Goal: Task Accomplishment & Management: Complete application form

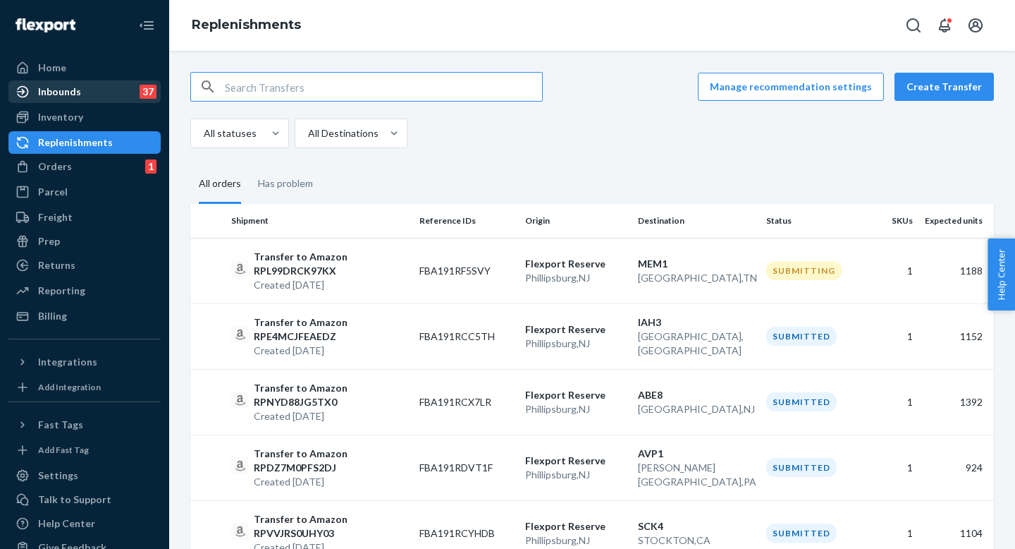
scroll to position [27, 0]
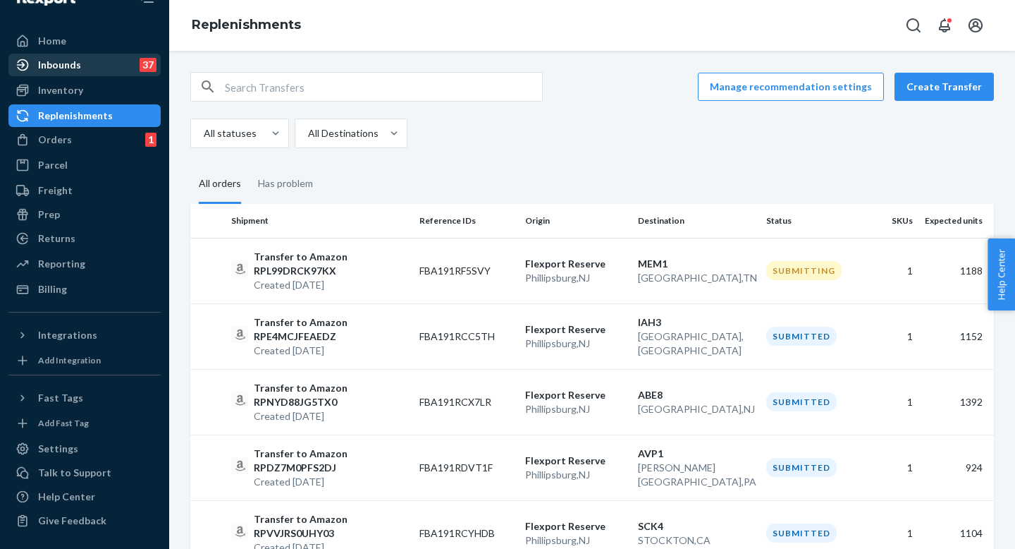
click at [82, 61] on div "Inbounds 37" at bounding box center [84, 65] width 149 height 20
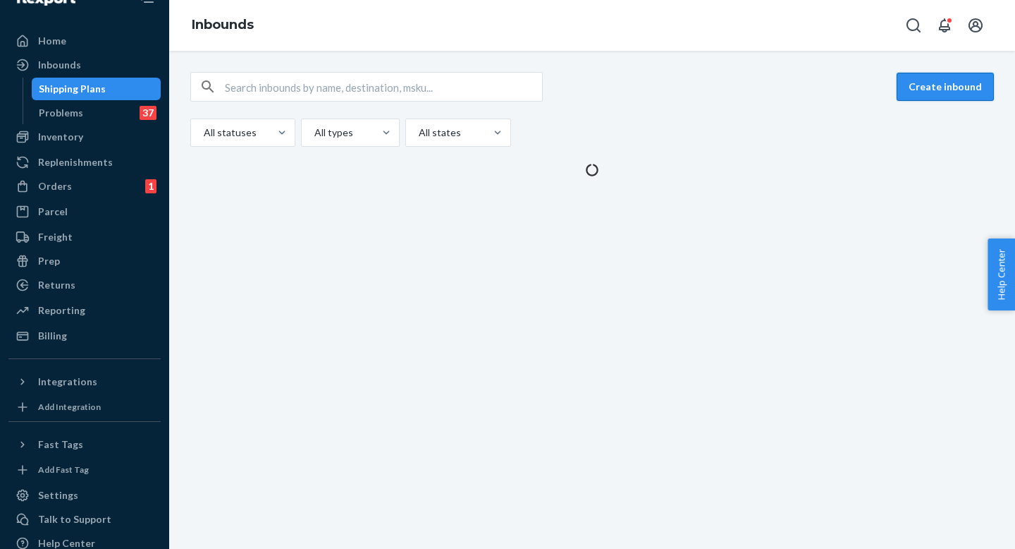
click at [925, 93] on button "Create inbound" at bounding box center [945, 87] width 97 height 28
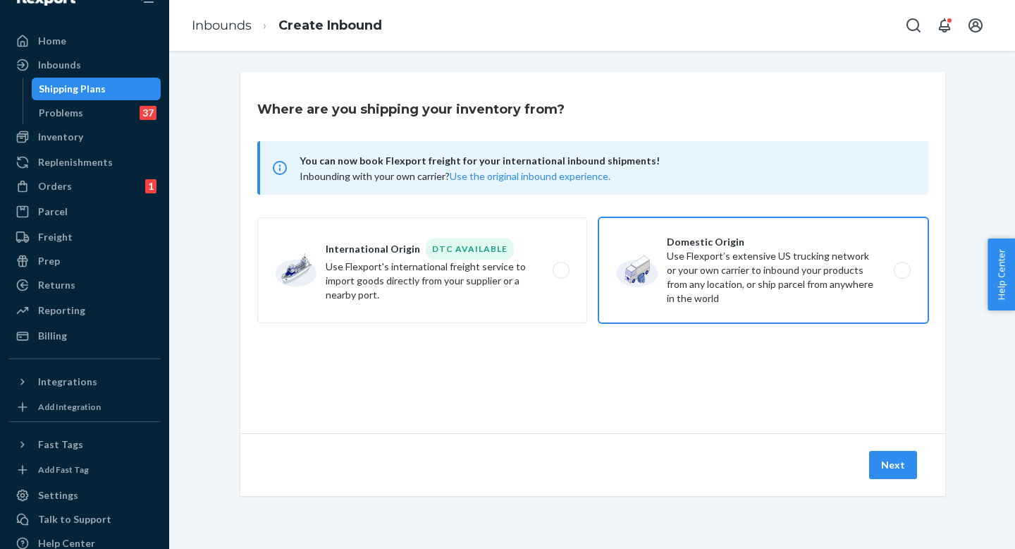
click at [786, 239] on label "Domestic Origin Use Flexport’s extensive US trucking network or your own carrie…" at bounding box center [764, 270] width 330 height 106
click at [902, 266] on input "Domestic Origin Use Flexport’s extensive US trucking network or your own carrie…" at bounding box center [906, 270] width 9 height 9
radio input "true"
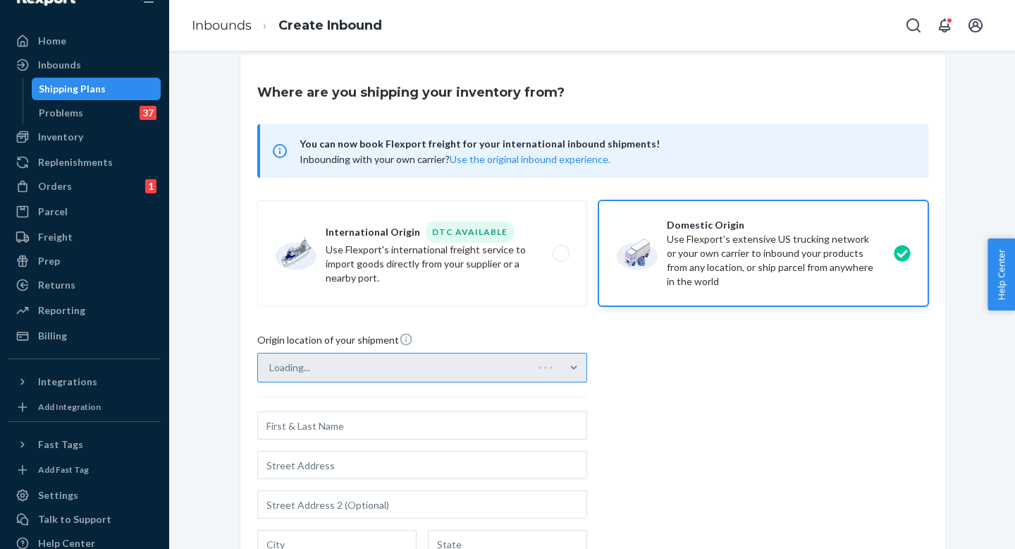
scroll to position [26, 0]
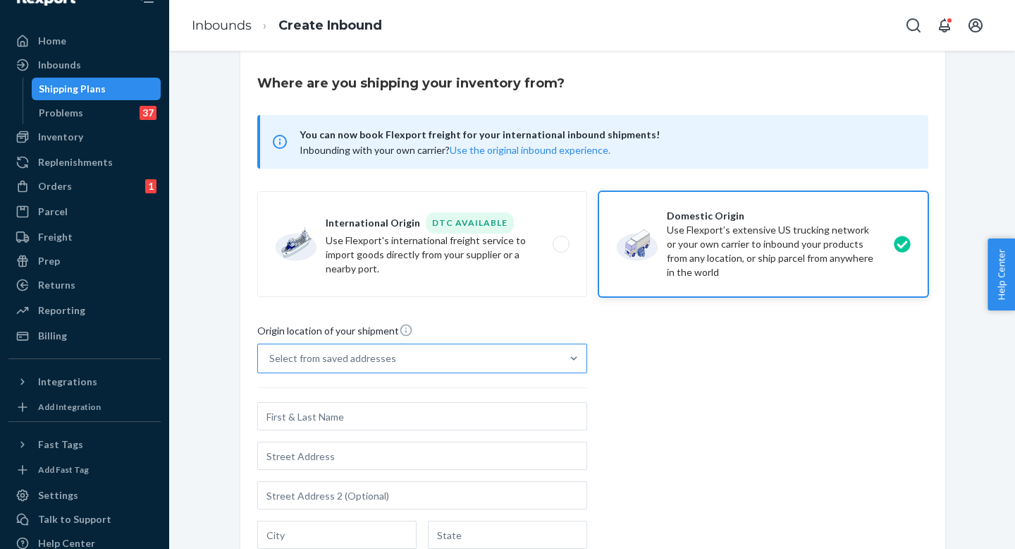
click at [529, 348] on div "Select from saved addresses" at bounding box center [409, 358] width 303 height 28
click at [271, 351] on input "Select from saved addresses" at bounding box center [269, 358] width 1 height 14
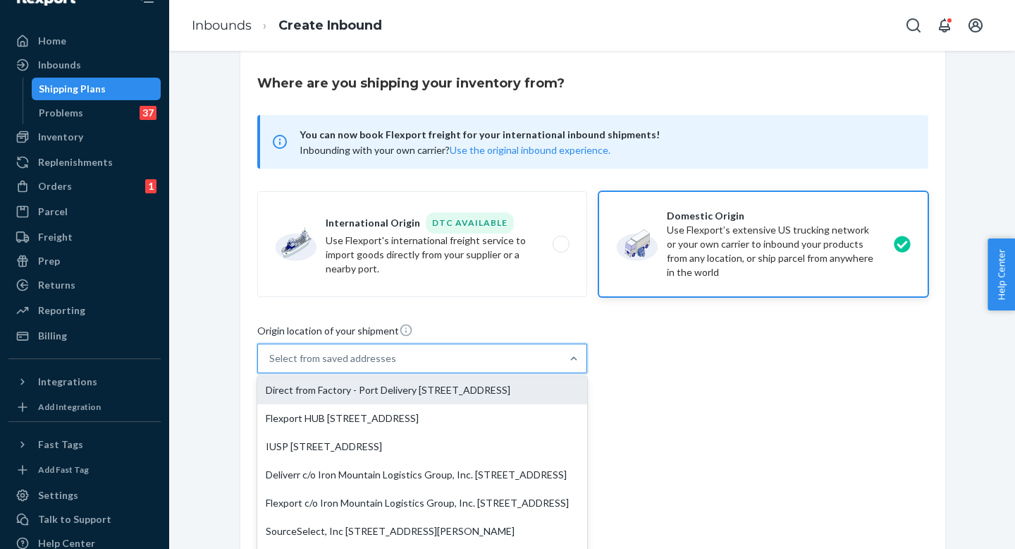
click at [377, 393] on div "Direct from Factory - Port Delivery [STREET_ADDRESS]" at bounding box center [422, 390] width 330 height 28
click at [271, 365] on input "option Direct from Factory - Port Delivery [STREET_ADDRESS] focused, 1 of 8. 8 …" at bounding box center [269, 358] width 1 height 14
type input "Direct from Factory - Port Delivery"
type input "3790 El Camino Real"
type input "Unit #627"
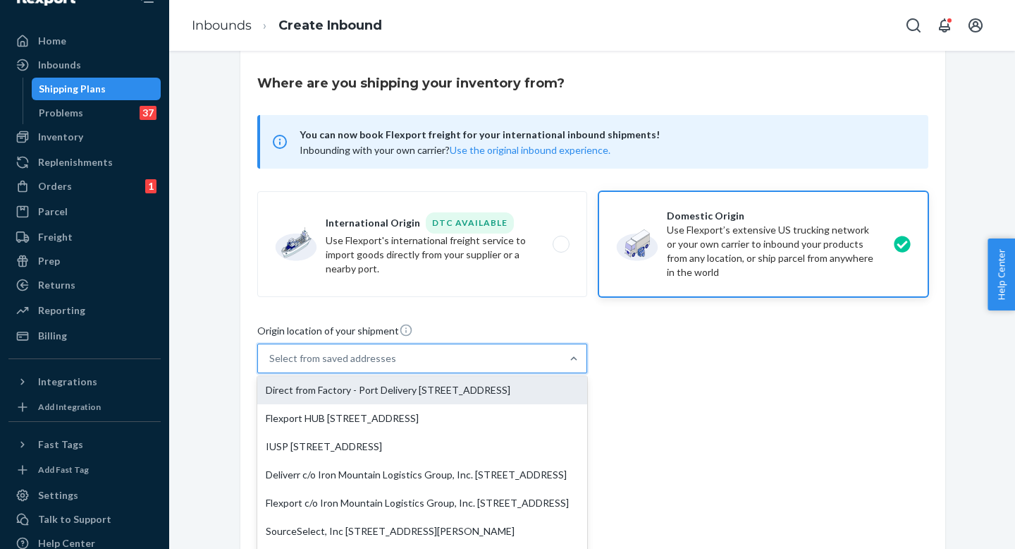
type input "[GEOGRAPHIC_DATA]"
type input "CA"
type input "94306"
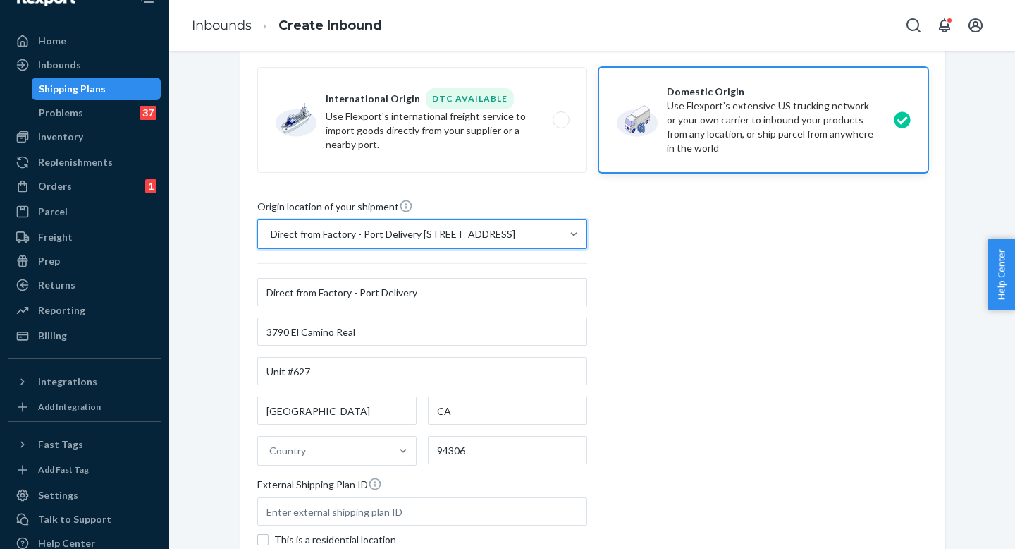
scroll to position [309, 0]
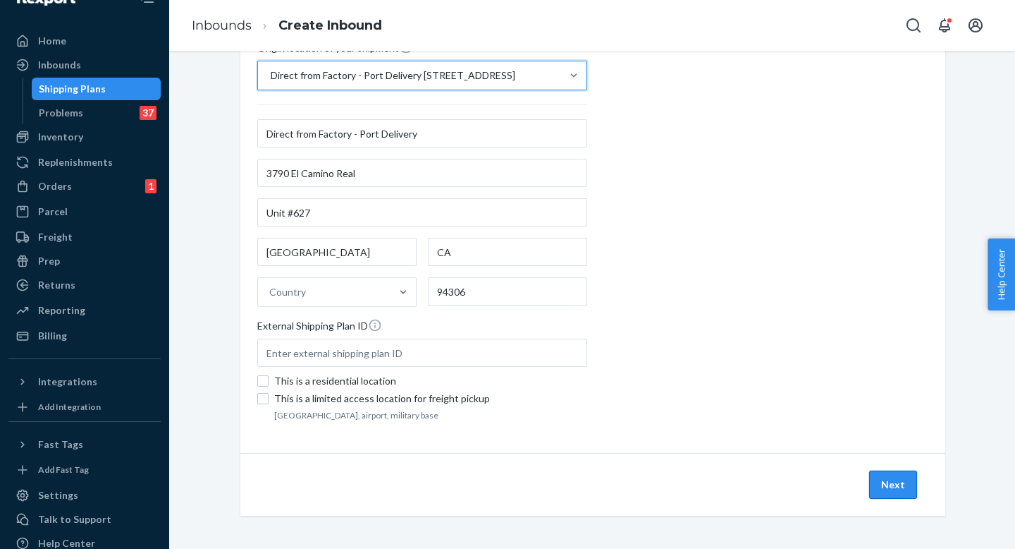
click at [895, 482] on button "Next" at bounding box center [893, 484] width 48 height 28
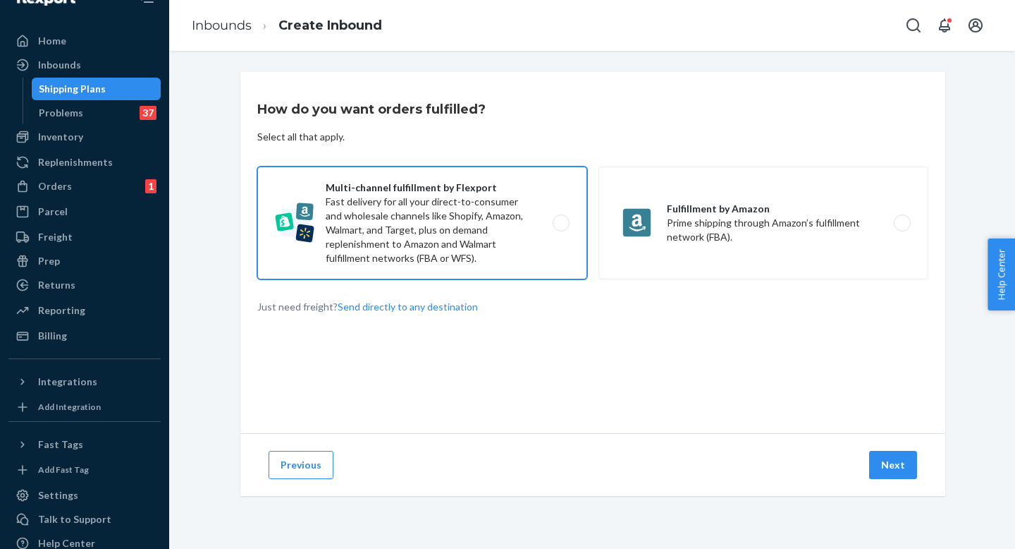
click at [518, 238] on label "Multi-channel fulfillment by Flexport Fast delivery for all your direct-to-cons…" at bounding box center [422, 222] width 330 height 113
click at [561, 228] on input "Multi-channel fulfillment by Flexport Fast delivery for all your direct-to-cons…" at bounding box center [565, 223] width 9 height 9
radio input "true"
click at [898, 471] on button "Next" at bounding box center [893, 465] width 48 height 28
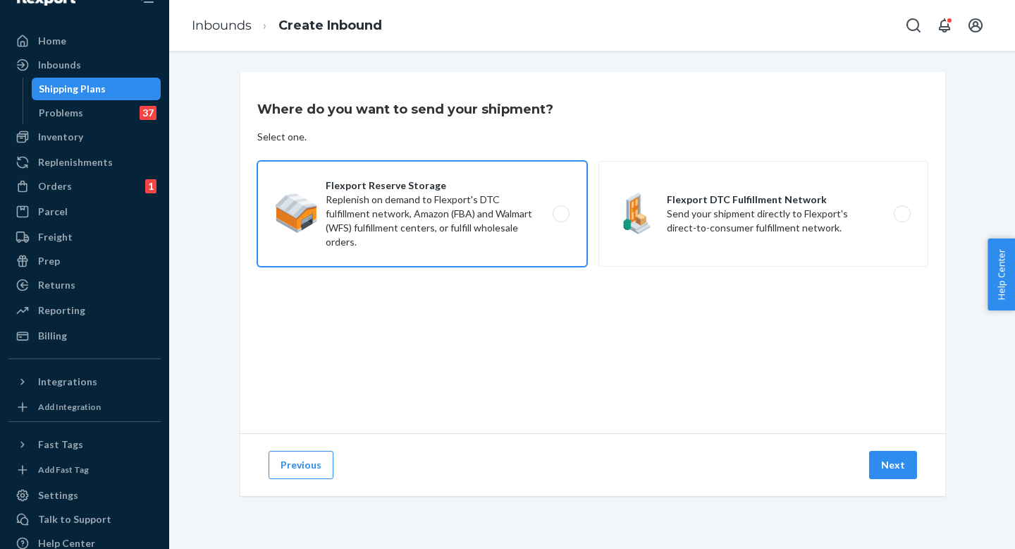
click at [424, 248] on label "Flexport Reserve Storage Replenish on demand to Flexport's DTC fulfillment netw…" at bounding box center [422, 214] width 330 height 106
click at [561, 219] on input "Flexport Reserve Storage Replenish on demand to Flexport's DTC fulfillment netw…" at bounding box center [565, 213] width 9 height 9
radio input "true"
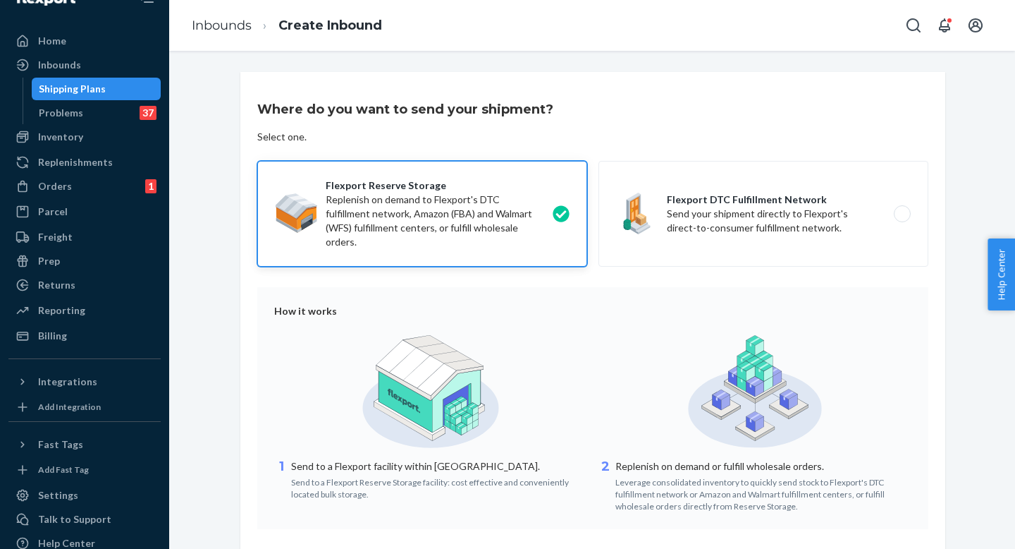
scroll to position [105, 0]
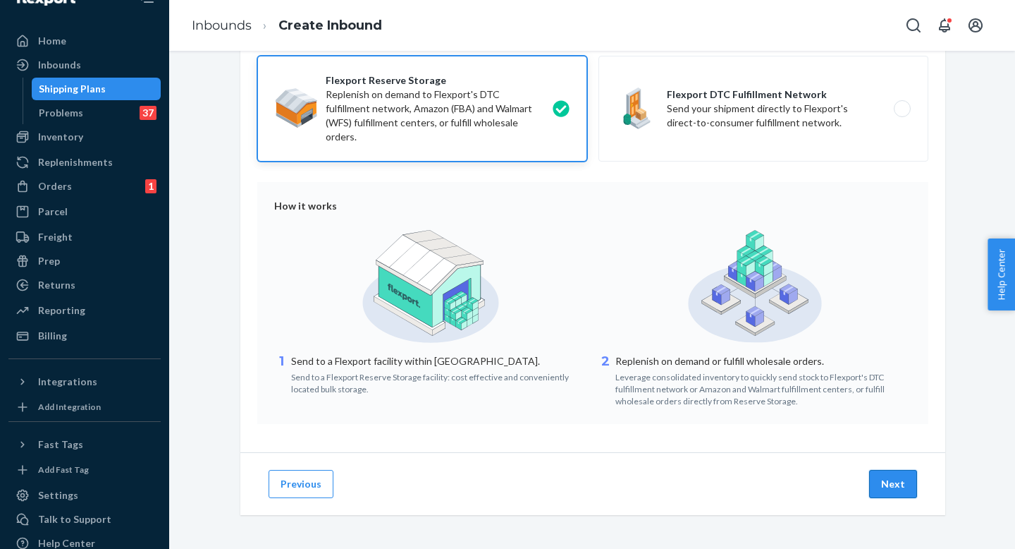
click at [897, 486] on button "Next" at bounding box center [893, 484] width 48 height 28
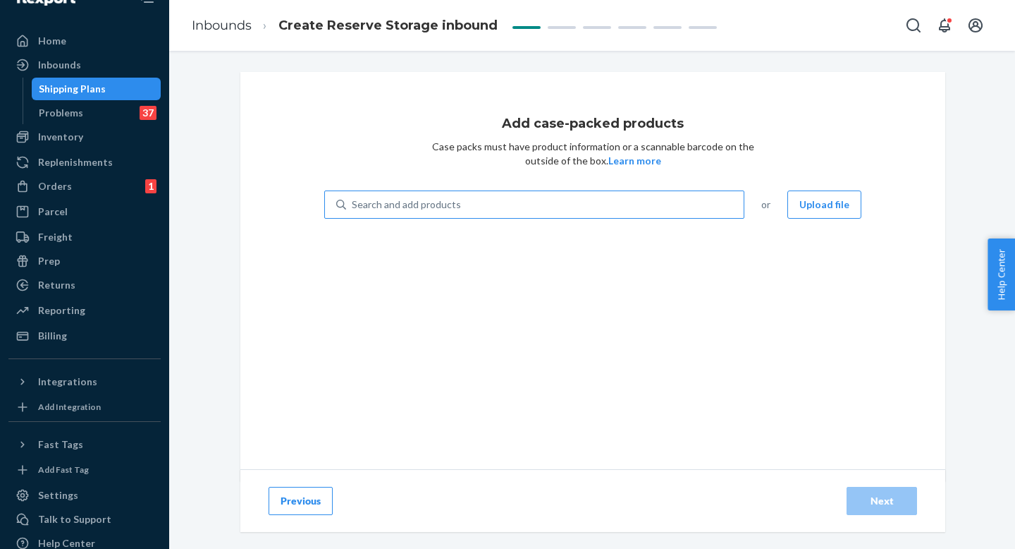
drag, startPoint x: 630, startPoint y: 235, endPoint x: 616, endPoint y: 214, distance: 26.0
click at [623, 224] on div "Add case-packed products Case packs must have product information or a scannabl…" at bounding box center [592, 276] width 705 height 409
click at [609, 200] on div "Search and add products" at bounding box center [545, 204] width 398 height 25
click at [353, 200] on input "0 results available. Use Up and Down to choose options, press Enter to select t…" at bounding box center [352, 204] width 1 height 14
type input "HBR4903C"
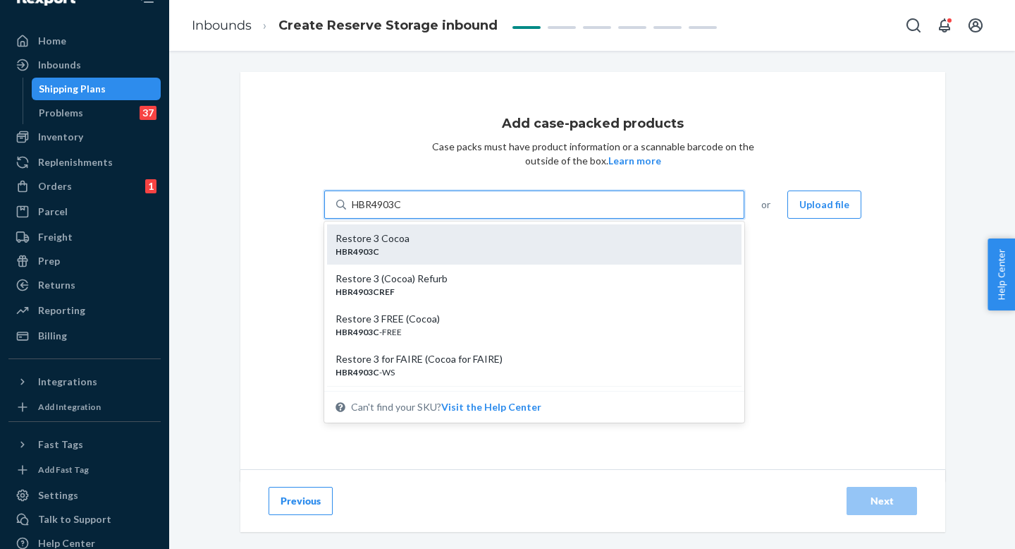
click at [553, 243] on div "Restore 3 Cocoa" at bounding box center [529, 238] width 386 height 14
click at [403, 212] on input "HBR4903C" at bounding box center [377, 204] width 51 height 14
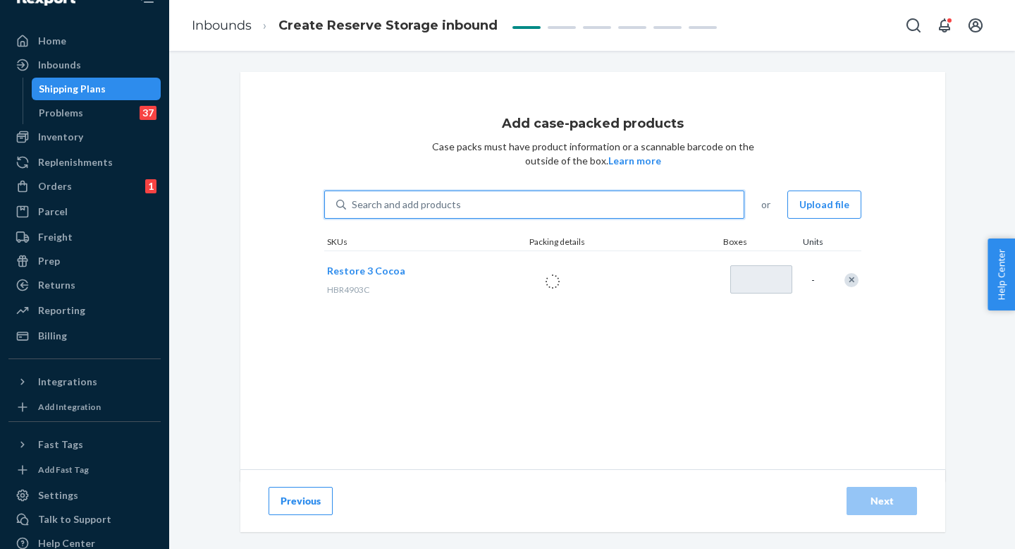
click at [537, 204] on div "Search and add products" at bounding box center [545, 204] width 398 height 25
click at [353, 204] on input "0 results available. Select is focused ,type to refine list, press Down to open…" at bounding box center [352, 204] width 1 height 14
type input "H"
type input "1"
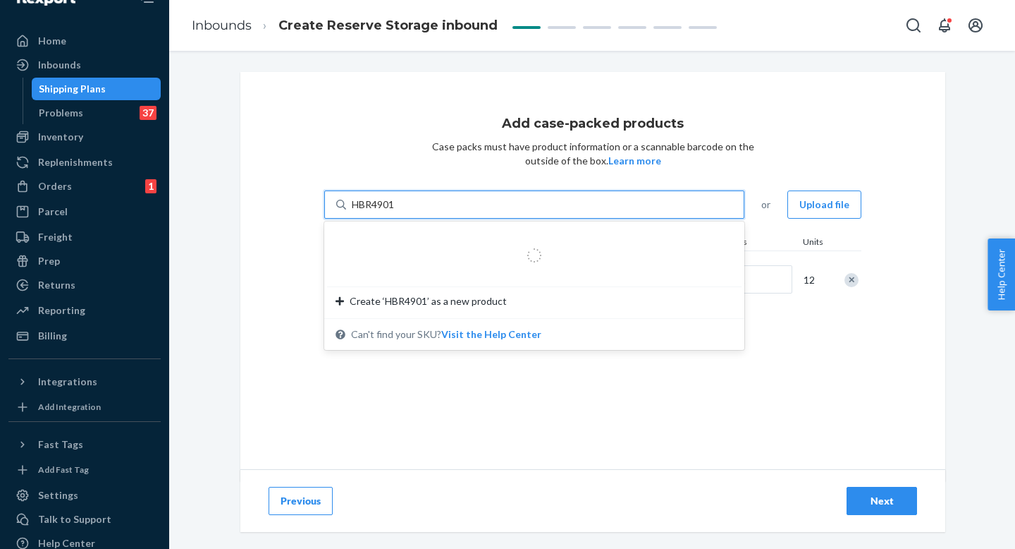
type input "HBR4901G"
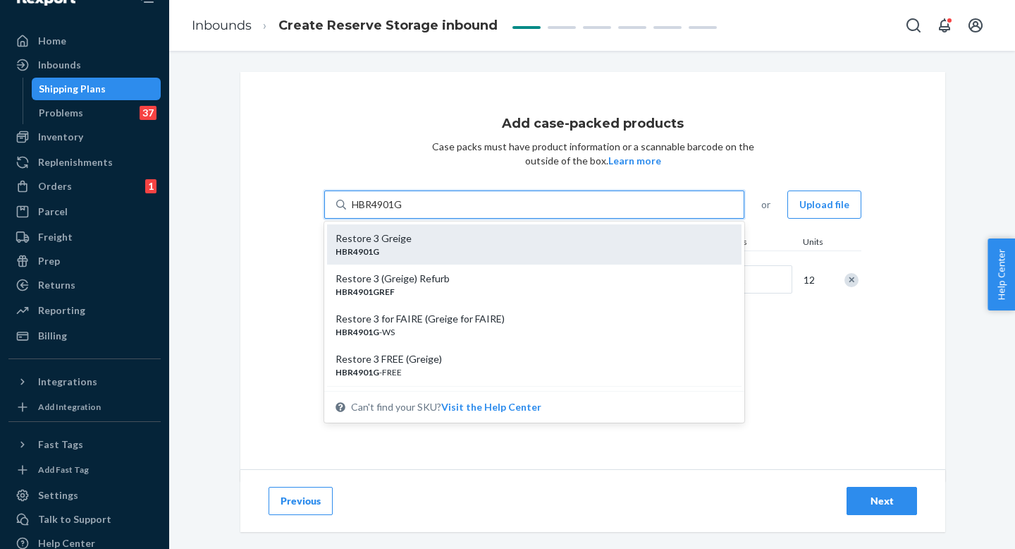
click at [535, 236] on div "Restore 3 Greige" at bounding box center [529, 238] width 386 height 14
click at [403, 212] on input "HBR4901G" at bounding box center [377, 204] width 51 height 14
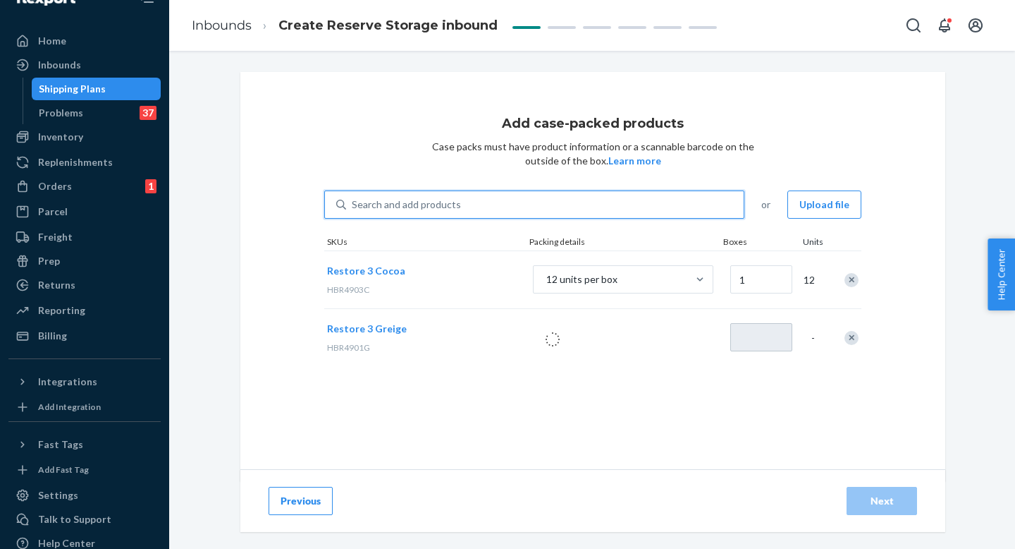
type input "1"
click at [697, 277] on div at bounding box center [699, 279] width 25 height 14
click at [474, 279] on input "12 units per box" at bounding box center [474, 279] width 0 height 0
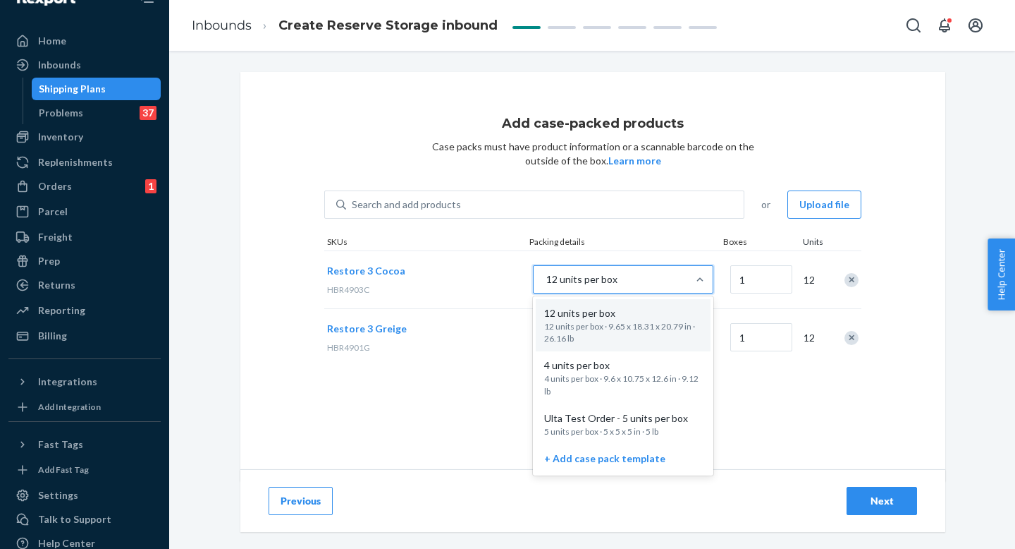
click at [660, 277] on div "12 units per box" at bounding box center [611, 279] width 154 height 25
click at [474, 279] on input "option 12 units per box focused, 1 of 4. 4 results available. Use Up and Down t…" at bounding box center [474, 279] width 0 height 0
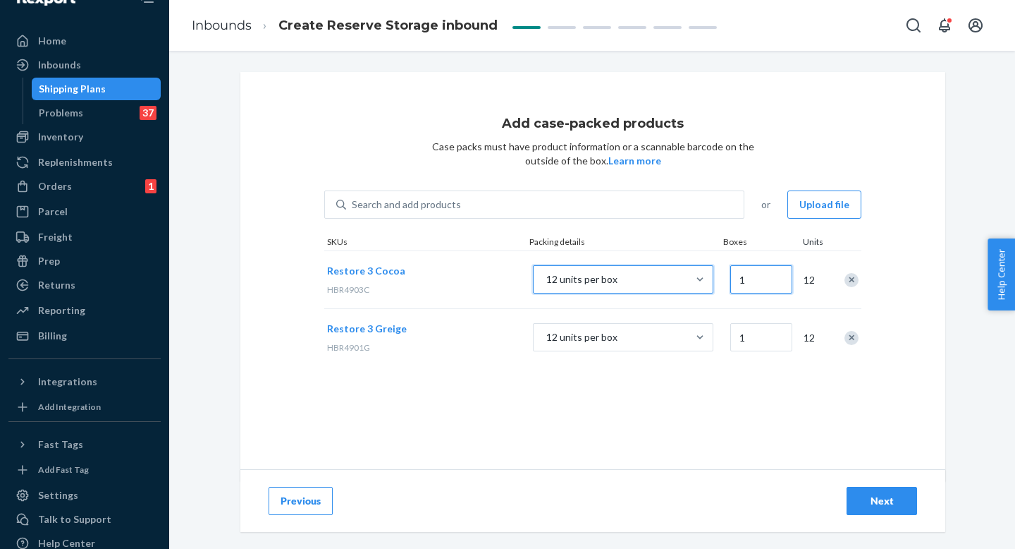
click at [750, 278] on input "1" at bounding box center [761, 279] width 62 height 28
type input "550"
click at [772, 347] on input "1" at bounding box center [761, 337] width 62 height 28
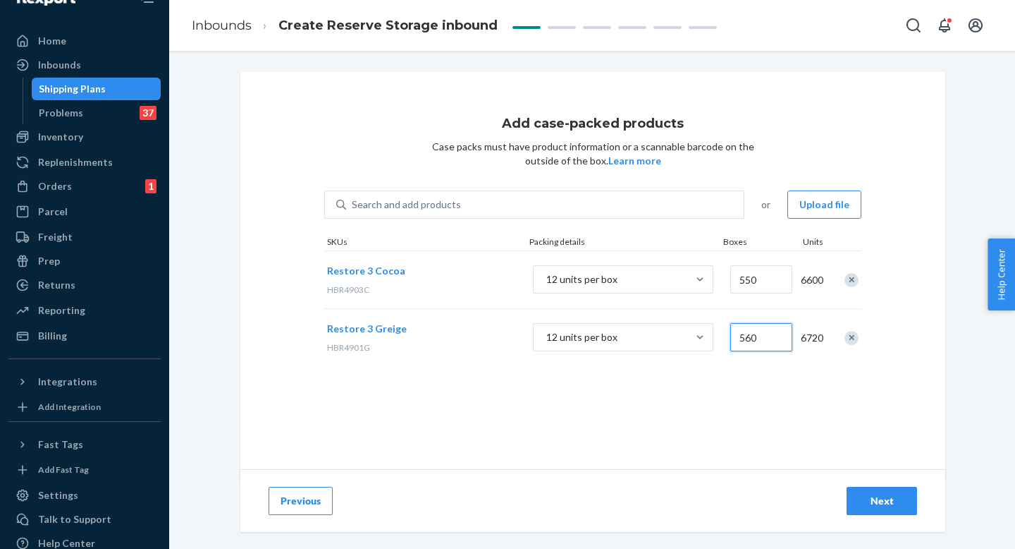
type input "560"
click at [877, 514] on button "Next" at bounding box center [882, 500] width 71 height 28
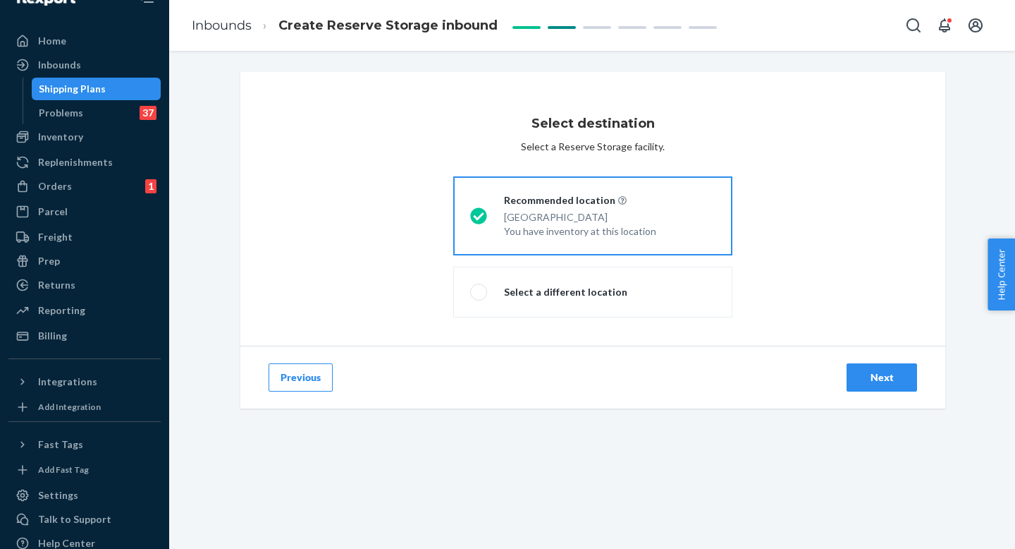
click at [883, 374] on div "Next" at bounding box center [882, 377] width 47 height 14
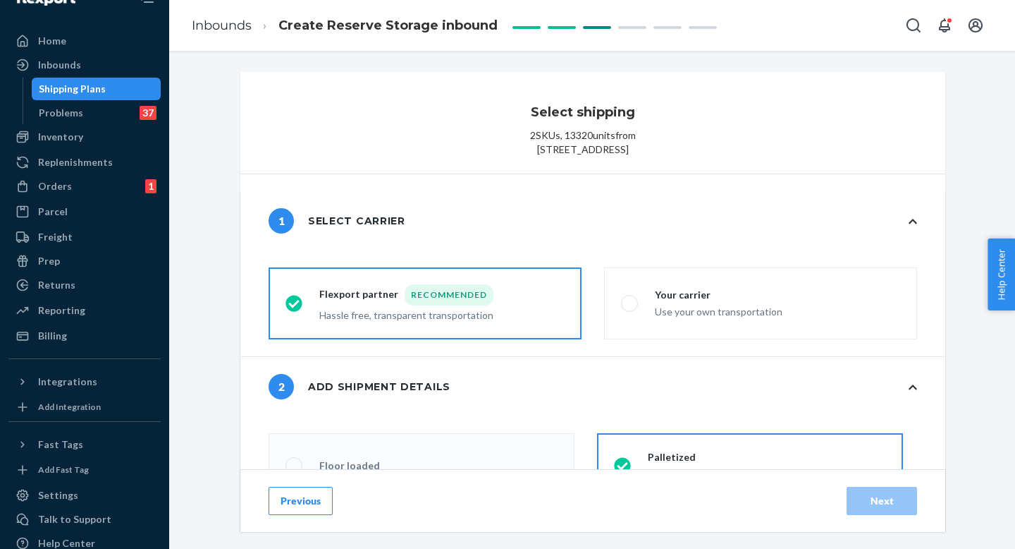
radio input "false"
type input "43"
radio input "false"
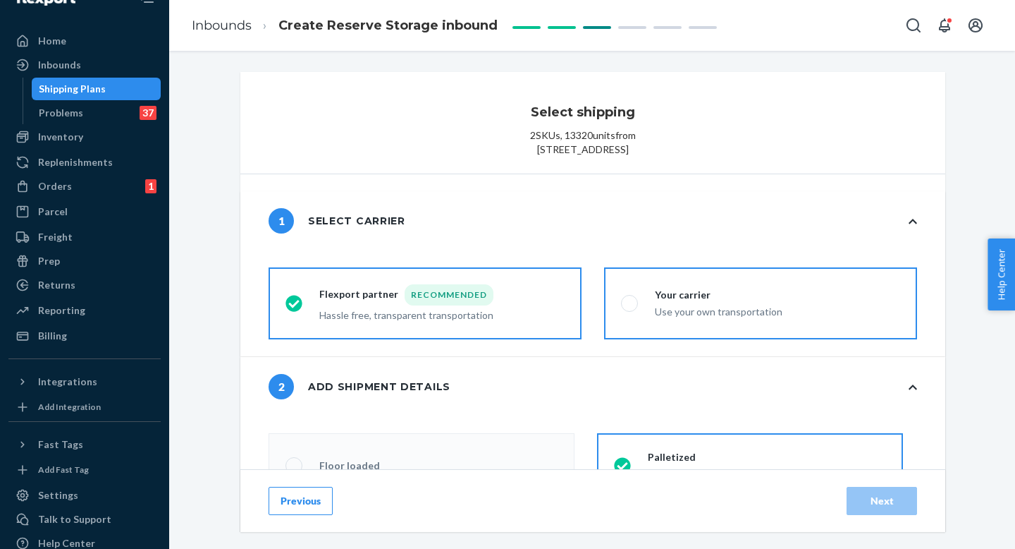
click at [806, 339] on label "Your carrier Use your own transportation" at bounding box center [760, 303] width 313 height 72
click at [630, 308] on input "Your carrier Use your own transportation" at bounding box center [625, 303] width 9 height 9
radio input "true"
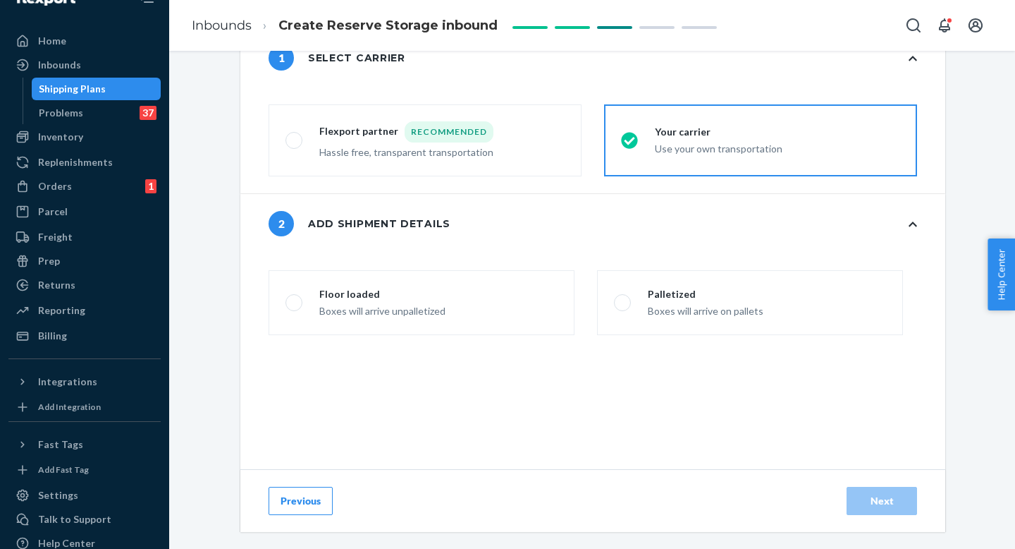
scroll to position [284, 0]
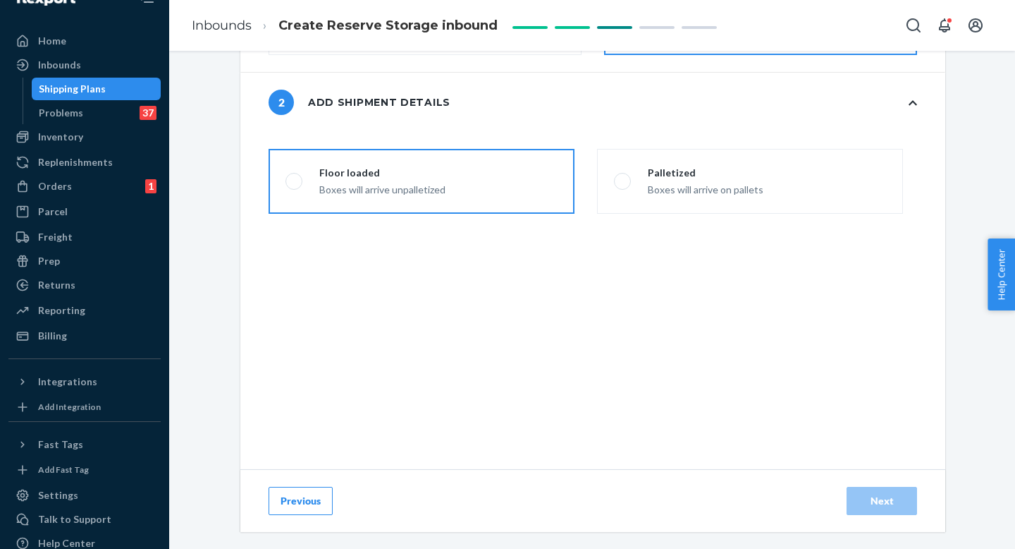
click at [497, 214] on label "Floor loaded Boxes will arrive unpalletized" at bounding box center [422, 181] width 306 height 65
click at [295, 186] on input "Floor loaded Boxes will arrive unpalletized" at bounding box center [290, 181] width 9 height 9
radio input "false"
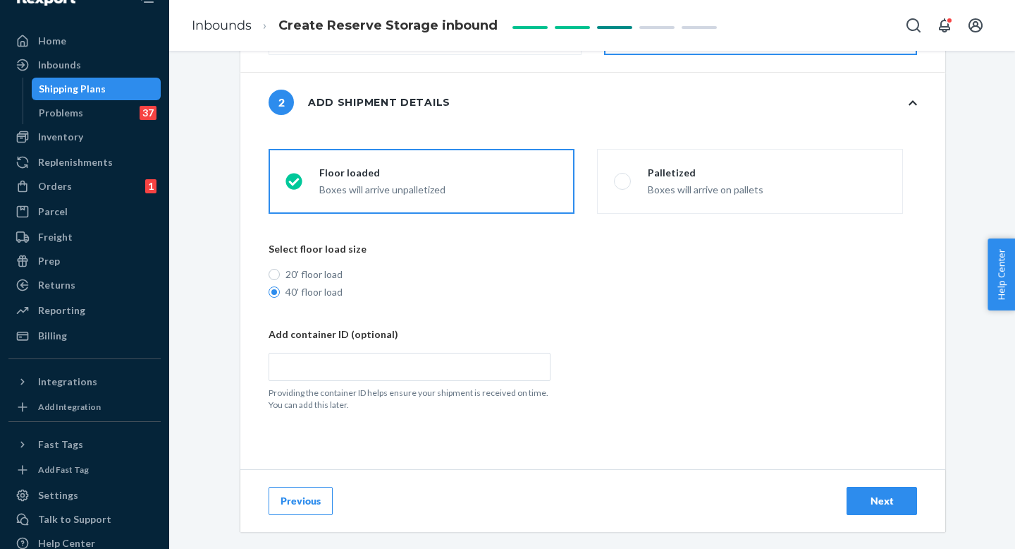
click at [902, 496] on button "Next" at bounding box center [882, 500] width 71 height 28
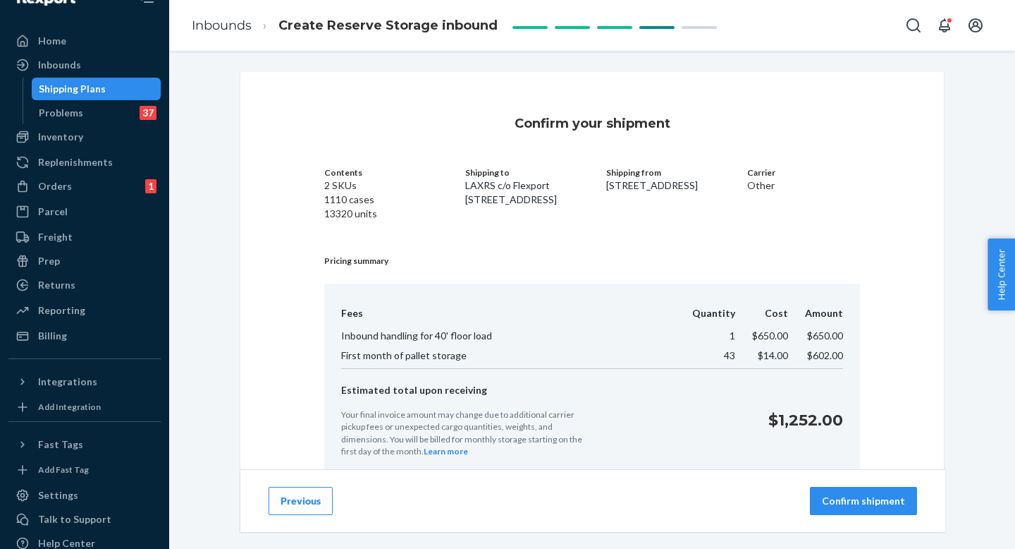
click at [596, 264] on div "Confirm your shipment Contents 2 SKUs 1110 cases 13320 units Shipping to LAXRS …" at bounding box center [592, 381] width 670 height 575
click at [843, 488] on button "Confirm shipment" at bounding box center [863, 500] width 107 height 28
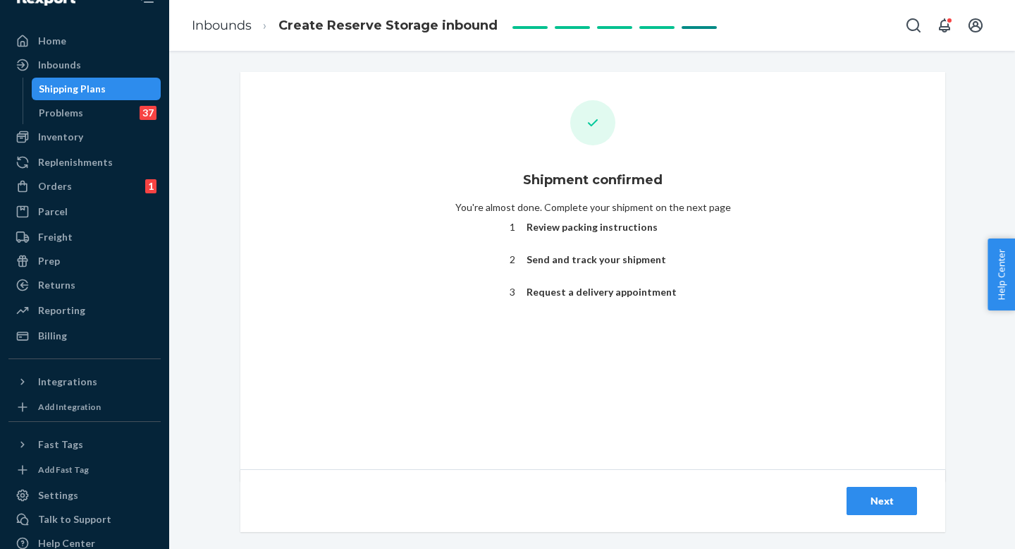
click at [888, 496] on div "Next" at bounding box center [882, 501] width 47 height 14
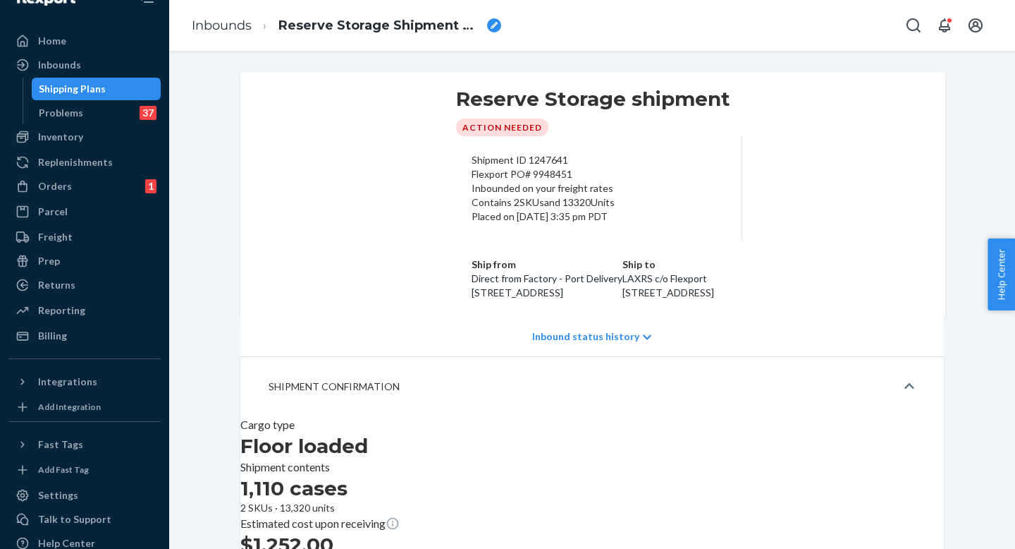
click at [487, 26] on div "Reserve Storage Shipment STI9947963efb" at bounding box center [389, 26] width 223 height 18
click at [326, 27] on span "Reserve Storage Shipment STI9947963efb" at bounding box center [379, 26] width 203 height 18
click at [326, 27] on input "Reserve Storage Shipment STI9947963efb" at bounding box center [348, 25] width 141 height 23
drag, startPoint x: 326, startPoint y: 27, endPoint x: 293, endPoint y: 30, distance: 33.9
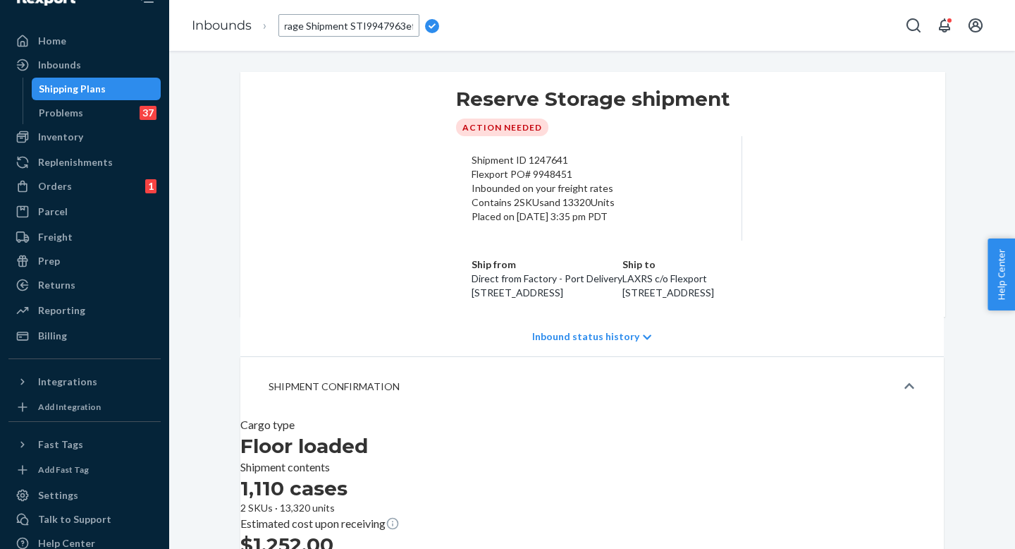
click at [293, 30] on input "Reserve Storage Shipment STI9947963efb" at bounding box center [348, 25] width 141 height 23
click at [286, 27] on input "Reserve STI9947963efb" at bounding box center [348, 25] width 141 height 23
type input "LVRTT19-R3Mix-Reserve STI9947963efb"
click at [472, 181] on div "Flexport PO# 9948451" at bounding box center [593, 174] width 242 height 14
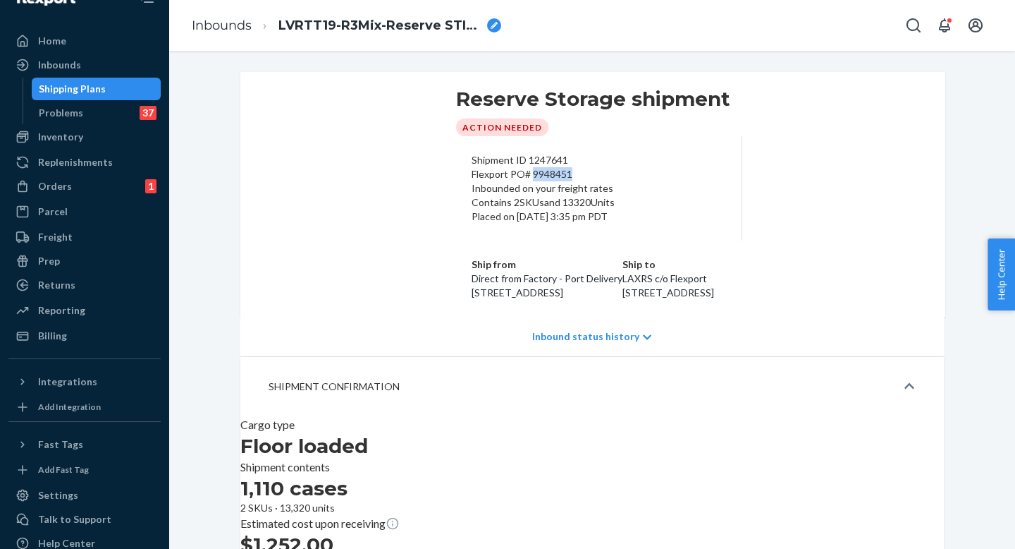
click at [472, 181] on div "Flexport PO# 9948451" at bounding box center [593, 174] width 242 height 14
copy div "9948451"
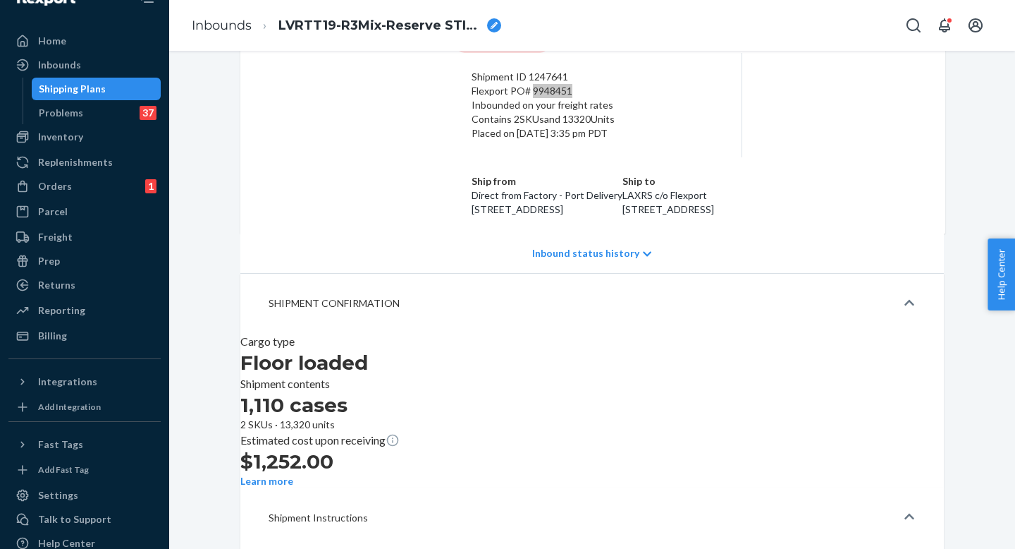
scroll to position [121, 0]
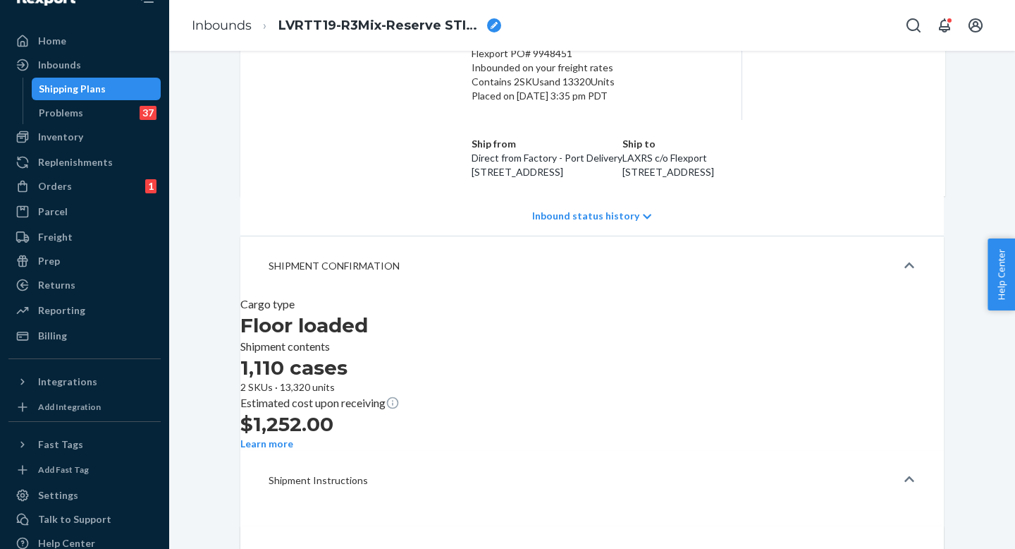
click at [714, 151] on p "LAXRS c/o Flexport" at bounding box center [669, 158] width 92 height 14
drag, startPoint x: 735, startPoint y: 98, endPoint x: 828, endPoint y: 130, distance: 98.3
click at [714, 137] on div "Ship to LAXRS c/o Flexport [STREET_ADDRESS]" at bounding box center [669, 158] width 92 height 42
copy div "LAXRS c/o Flexport [STREET_ADDRESS]"
click at [94, 71] on div "Inbounds" at bounding box center [84, 65] width 149 height 20
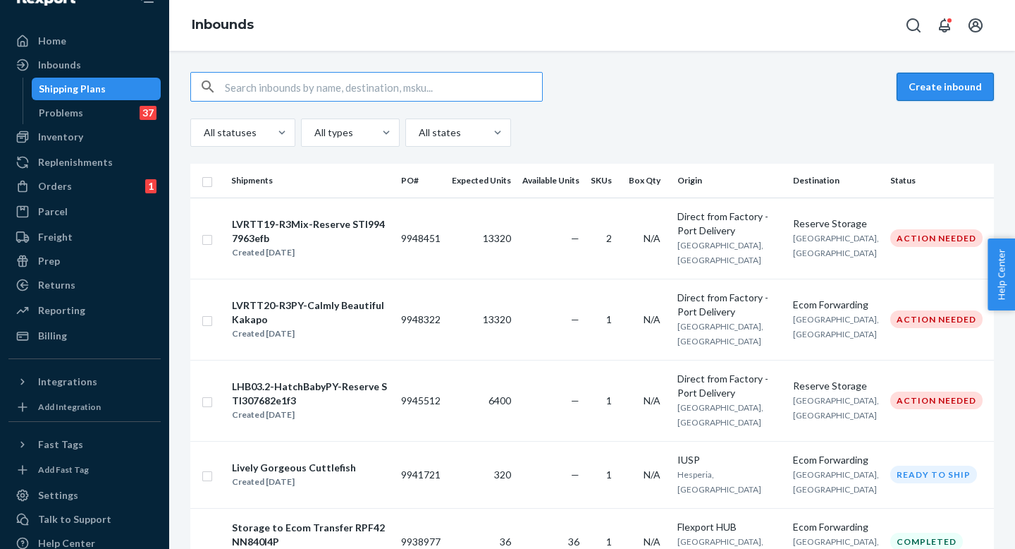
click at [962, 87] on button "Create inbound" at bounding box center [945, 87] width 97 height 28
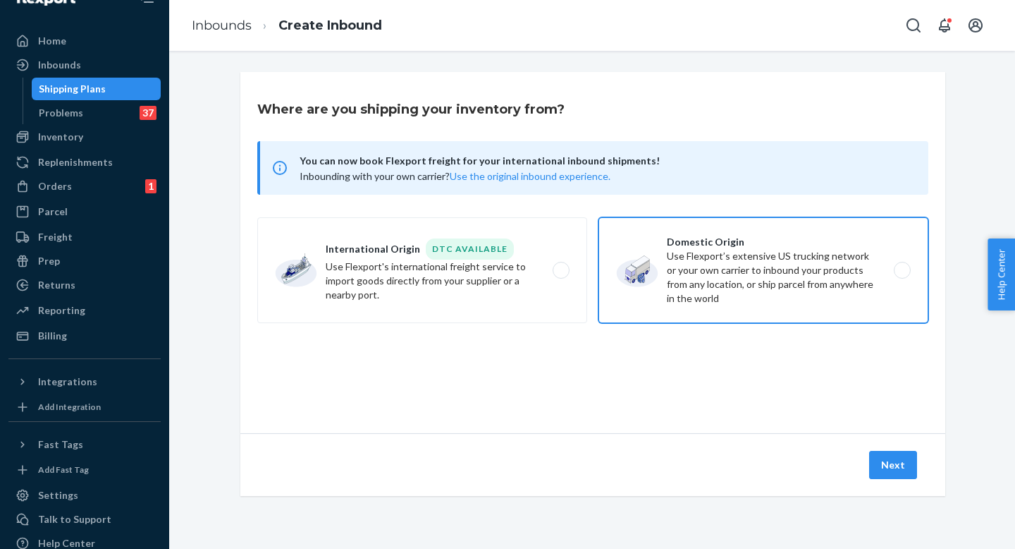
click at [717, 260] on label "Domestic Origin Use Flexport’s extensive US trucking network or your own carrie…" at bounding box center [764, 270] width 330 height 106
click at [902, 266] on input "Domestic Origin Use Flexport’s extensive US trucking network or your own carrie…" at bounding box center [906, 270] width 9 height 9
radio input "true"
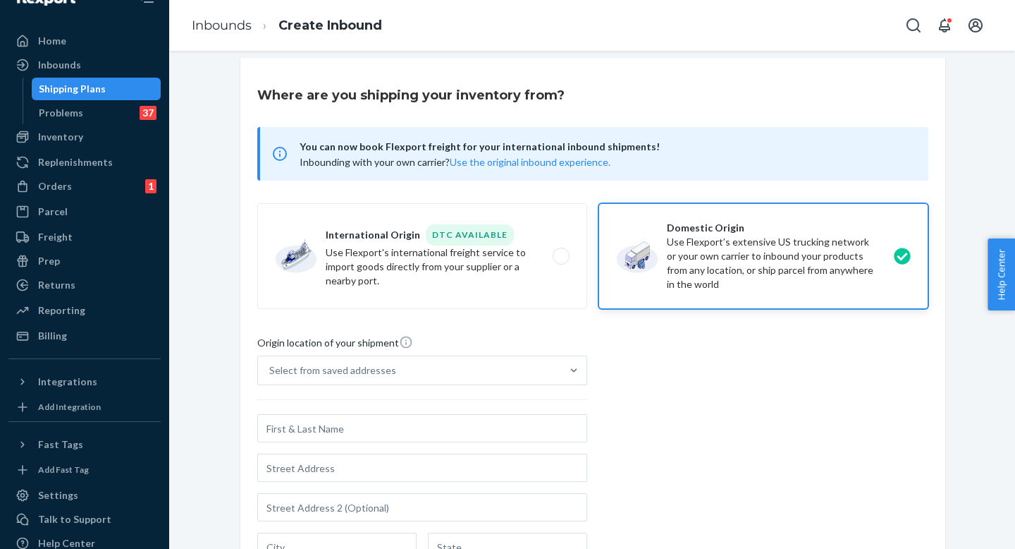
scroll to position [25, 0]
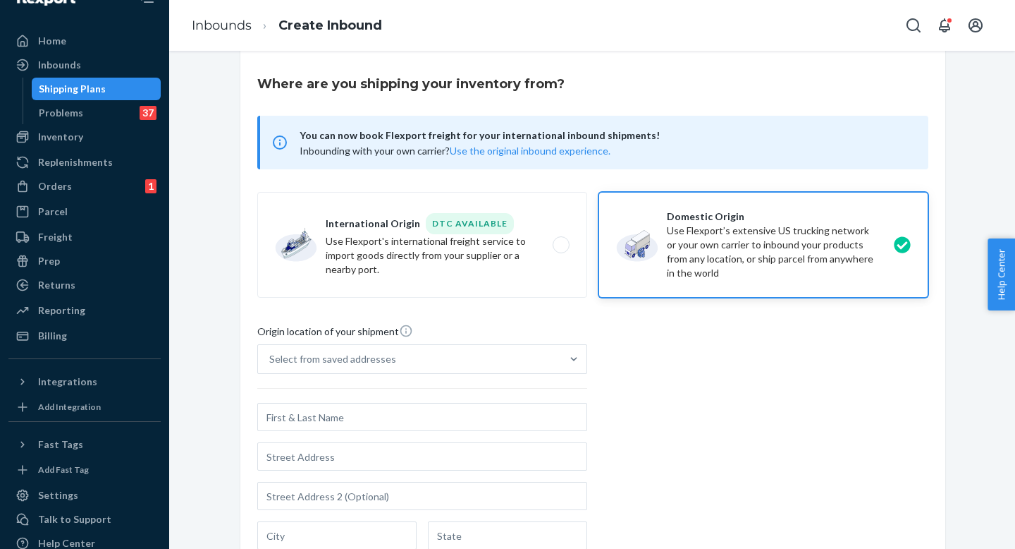
click at [525, 329] on div "Origin location of your shipment" at bounding box center [422, 334] width 330 height 20
click at [271, 352] on input "Select from saved addresses" at bounding box center [269, 359] width 1 height 14
drag, startPoint x: 507, startPoint y: 360, endPoint x: 466, endPoint y: 375, distance: 43.7
click at [507, 360] on div "Select from saved addresses" at bounding box center [409, 359] width 303 height 28
click at [271, 360] on input "0 results available. Select is focused ,type to refine list, press Down to open…" at bounding box center [269, 359] width 1 height 14
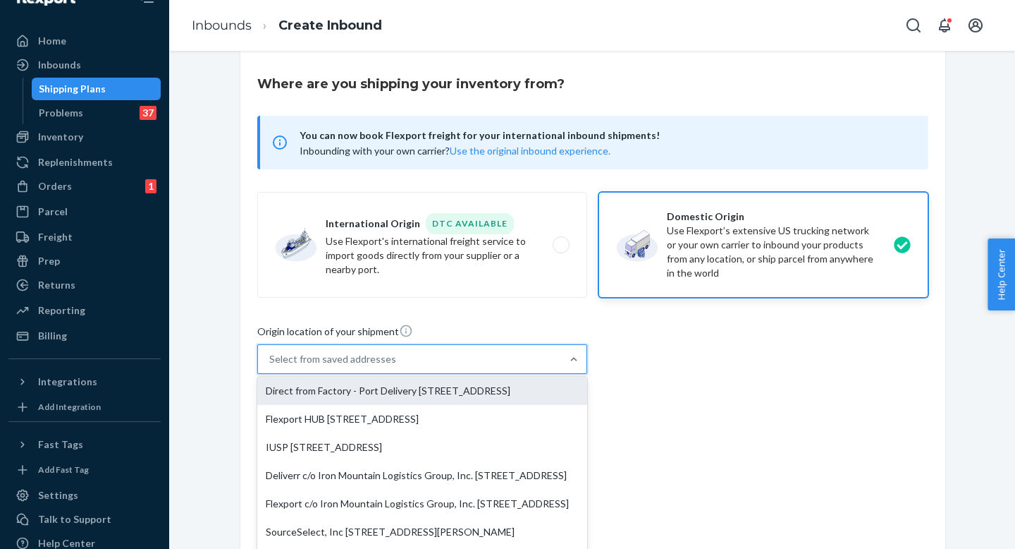
click at [396, 393] on div "Direct from Factory - Port Delivery [STREET_ADDRESS]" at bounding box center [422, 390] width 330 height 28
click at [271, 366] on input "option Direct from Factory - Port Delivery [STREET_ADDRESS] focused, 1 of 8. 8 …" at bounding box center [269, 359] width 1 height 14
type input "Direct from Factory - Port Delivery"
type input "3790 El Camino Real"
type input "Unit #627"
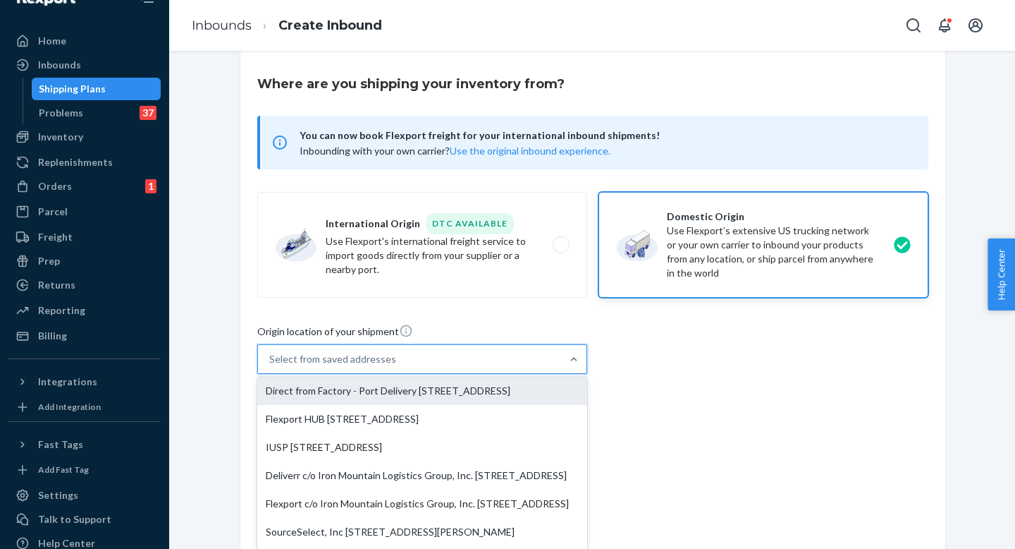
type input "[GEOGRAPHIC_DATA]"
type input "CA"
type input "94306"
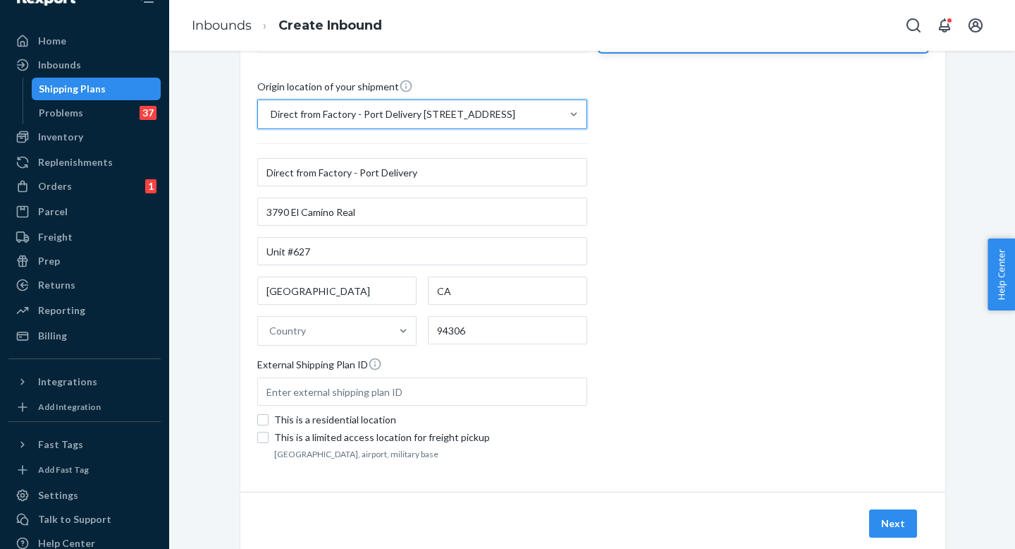
scroll to position [309, 0]
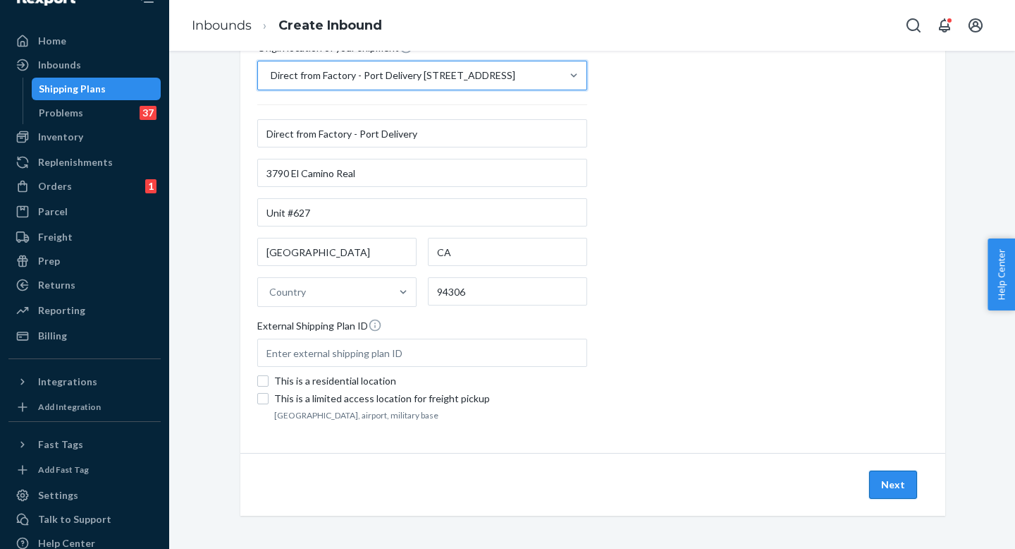
click at [882, 488] on button "Next" at bounding box center [893, 484] width 48 height 28
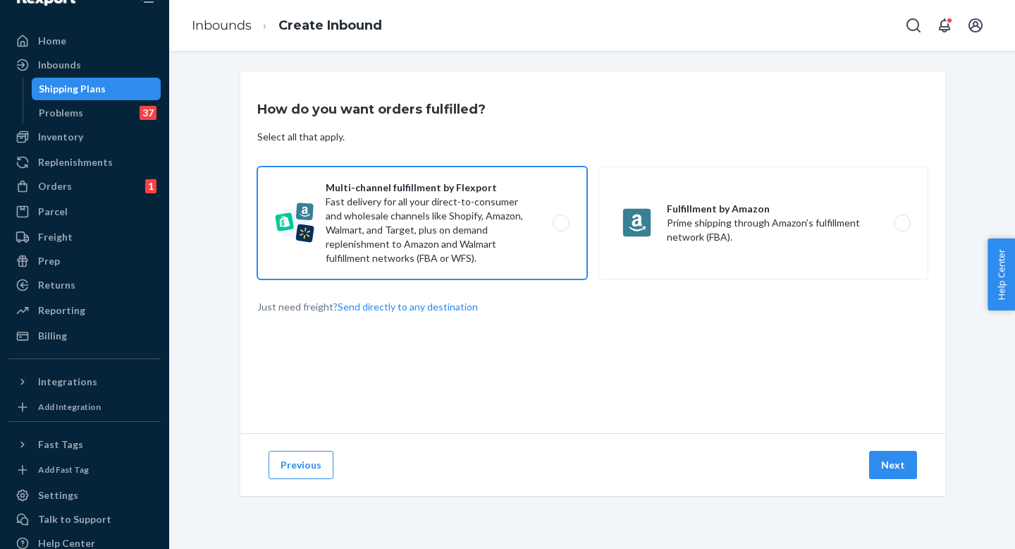
click at [520, 238] on label "Multi-channel fulfillment by Flexport Fast delivery for all your direct-to-cons…" at bounding box center [422, 222] width 330 height 113
click at [561, 228] on input "Multi-channel fulfillment by Flexport Fast delivery for all your direct-to-cons…" at bounding box center [565, 223] width 9 height 9
radio input "true"
click at [904, 472] on button "Next" at bounding box center [893, 465] width 48 height 28
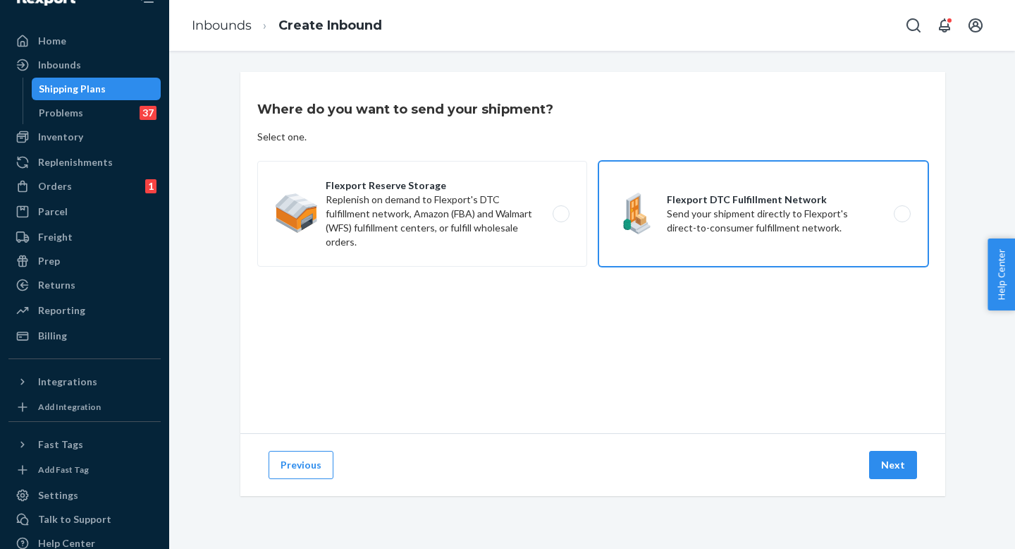
click at [703, 228] on label "Flexport DTC Fulfillment Network Send your shipment directly to Flexport's dire…" at bounding box center [764, 214] width 330 height 106
click at [902, 219] on input "Flexport DTC Fulfillment Network Send your shipment directly to Flexport's dire…" at bounding box center [906, 213] width 9 height 9
radio input "true"
click at [889, 468] on button "Next" at bounding box center [893, 465] width 48 height 28
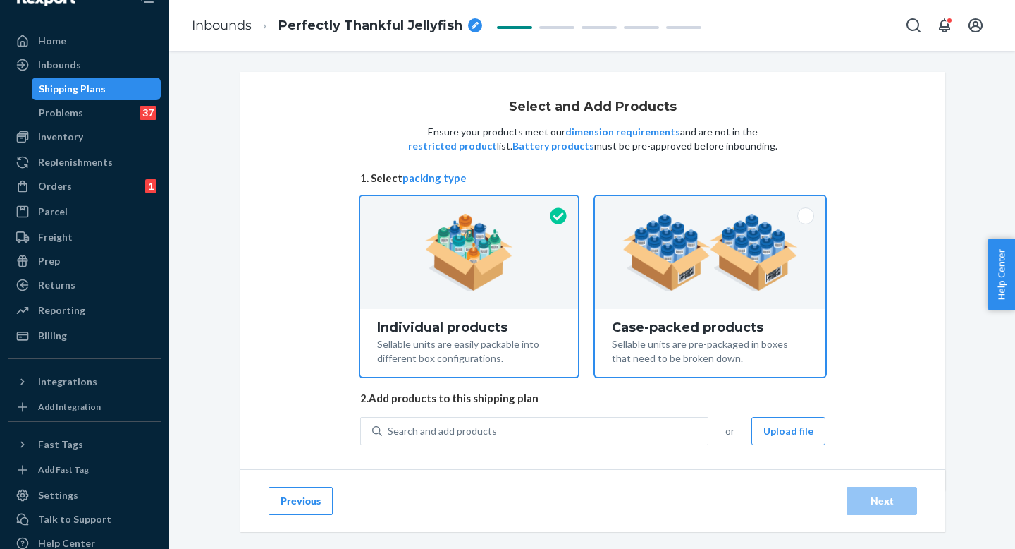
click at [716, 313] on div "Case-packed products Sellable units are pre-packaged in boxes that need to be b…" at bounding box center [710, 343] width 231 height 68
click at [715, 205] on input "Case-packed products Sellable units are pre-packaged in boxes that need to be b…" at bounding box center [710, 200] width 9 height 9
radio input "true"
radio input "false"
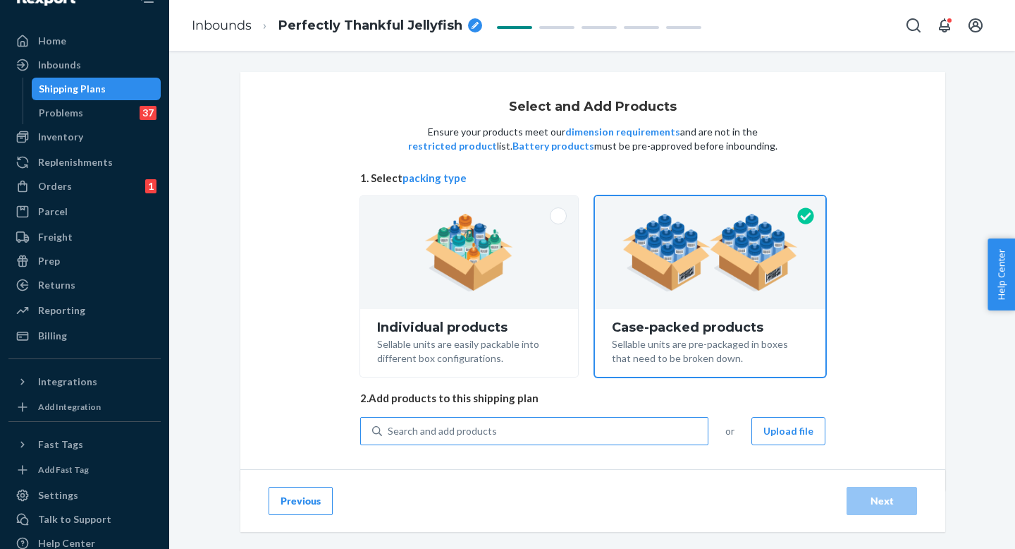
click at [587, 422] on div "Search and add products" at bounding box center [545, 430] width 326 height 25
click at [389, 424] on input "Search and add products" at bounding box center [388, 431] width 1 height 14
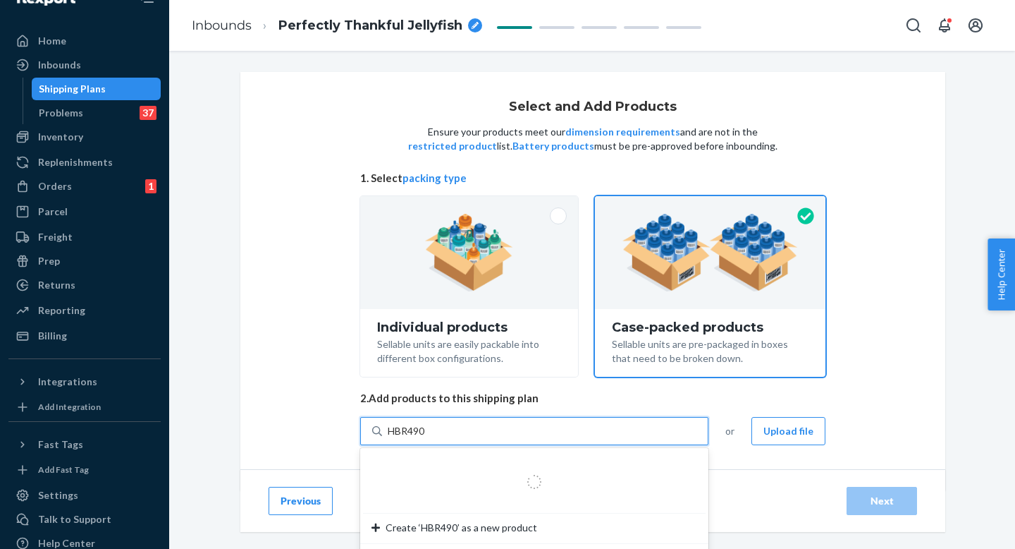
type input "HBR4902"
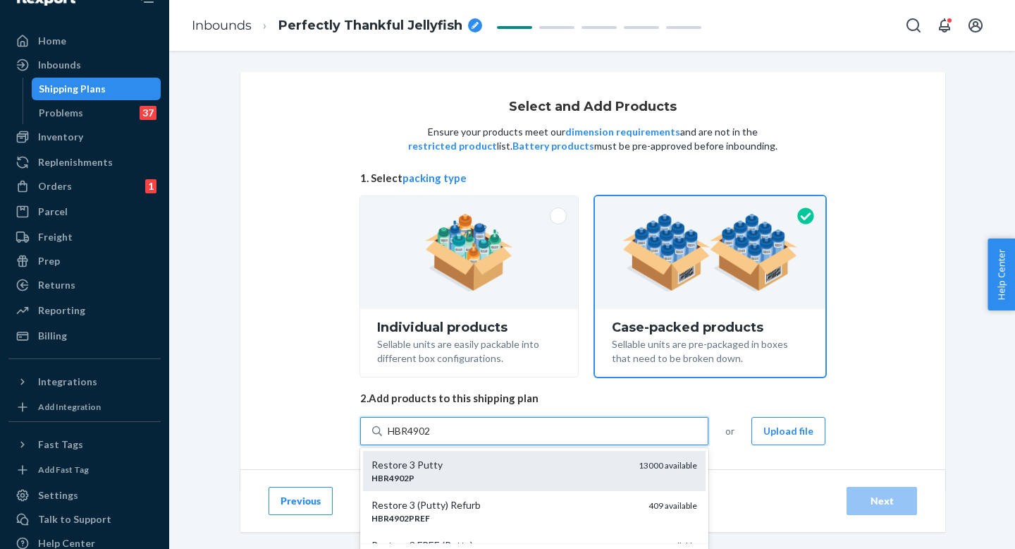
click at [573, 456] on div "Restore 3 Putty HBR4902P 13000 available" at bounding box center [534, 471] width 343 height 40
click at [432, 438] on input "HBR4902" at bounding box center [410, 431] width 44 height 14
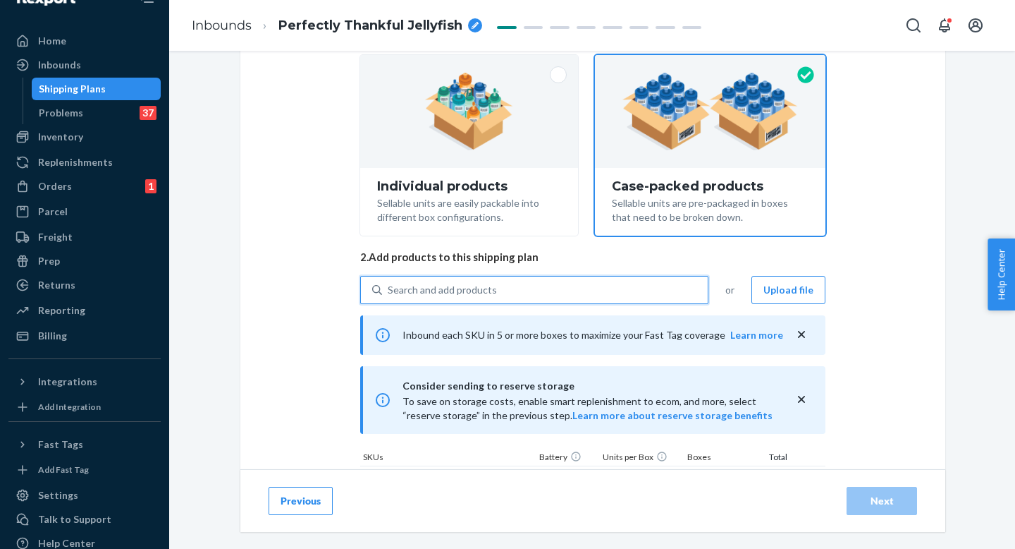
checkbox input "false"
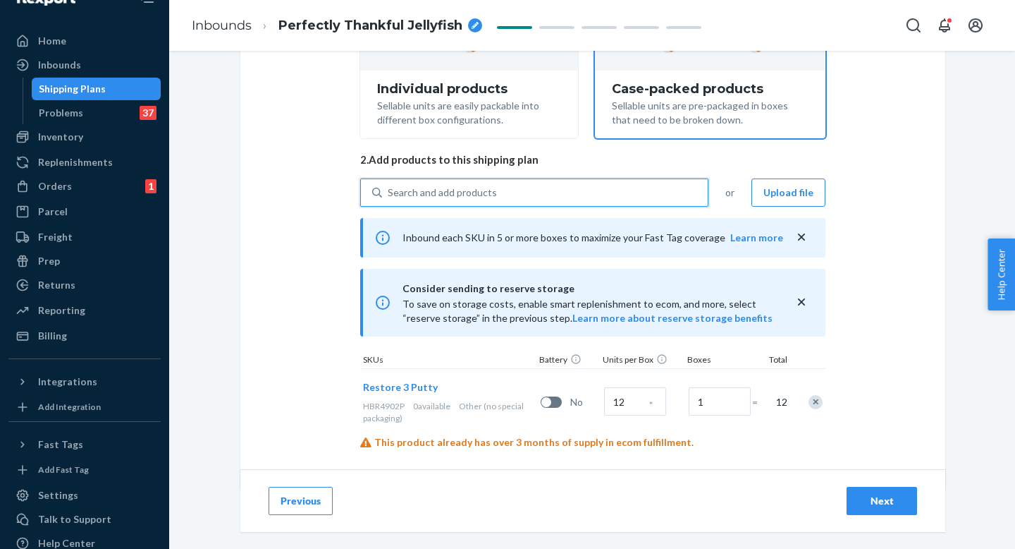
scroll to position [258, 0]
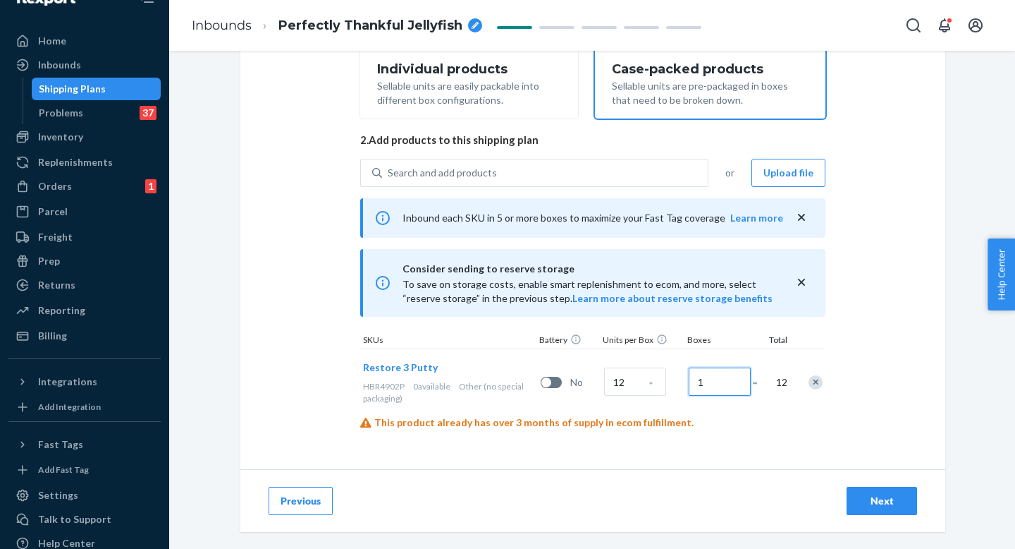
click at [709, 385] on input "1" at bounding box center [720, 381] width 62 height 28
type input "1110"
click at [859, 506] on div "Next" at bounding box center [882, 501] width 47 height 14
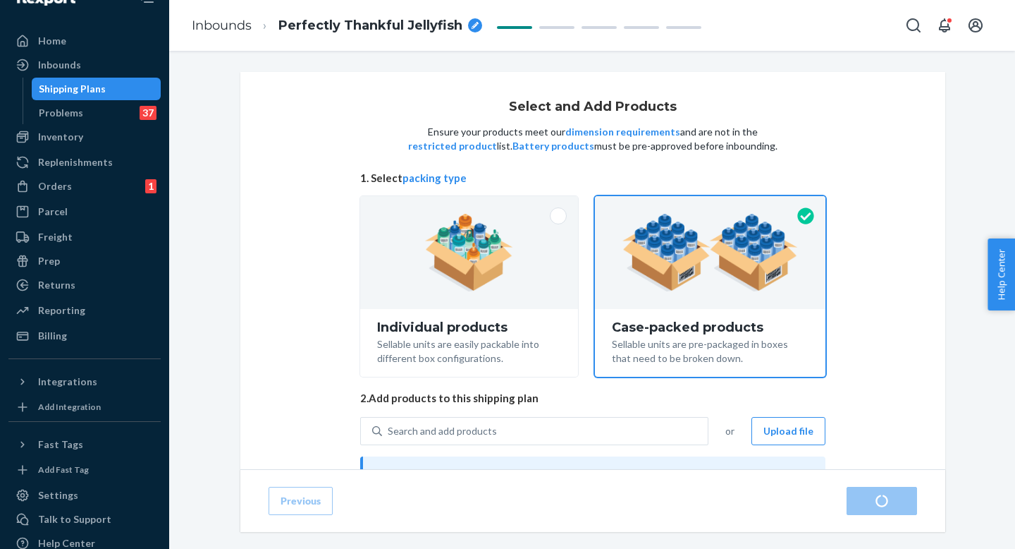
radio input "true"
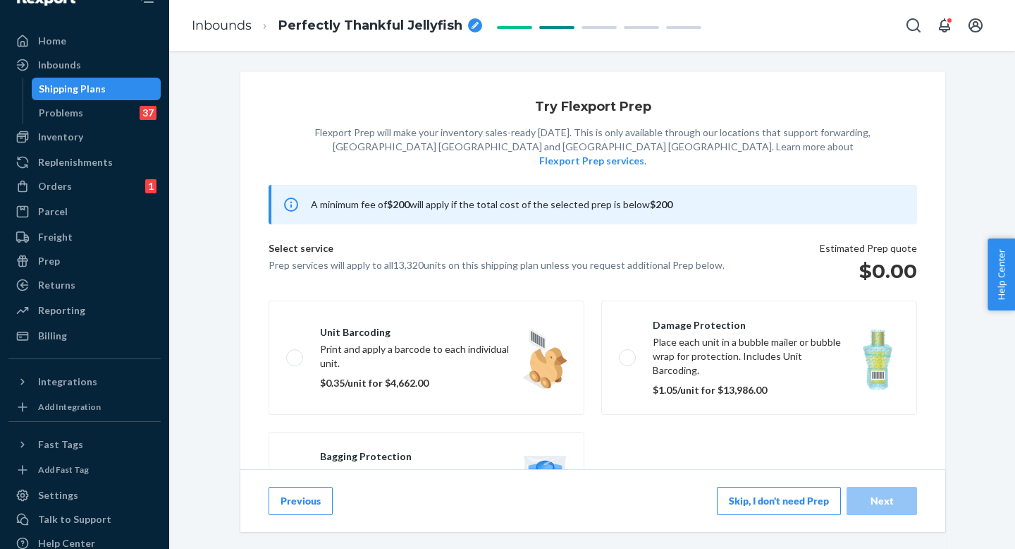
scroll to position [216, 0]
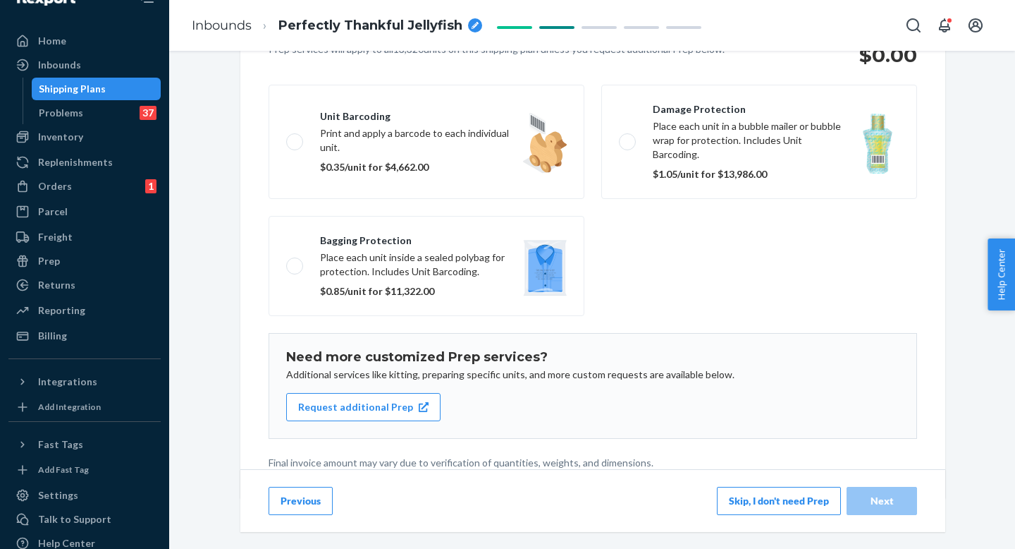
click at [799, 501] on button "Skip, I don't need Prep" at bounding box center [779, 500] width 124 height 28
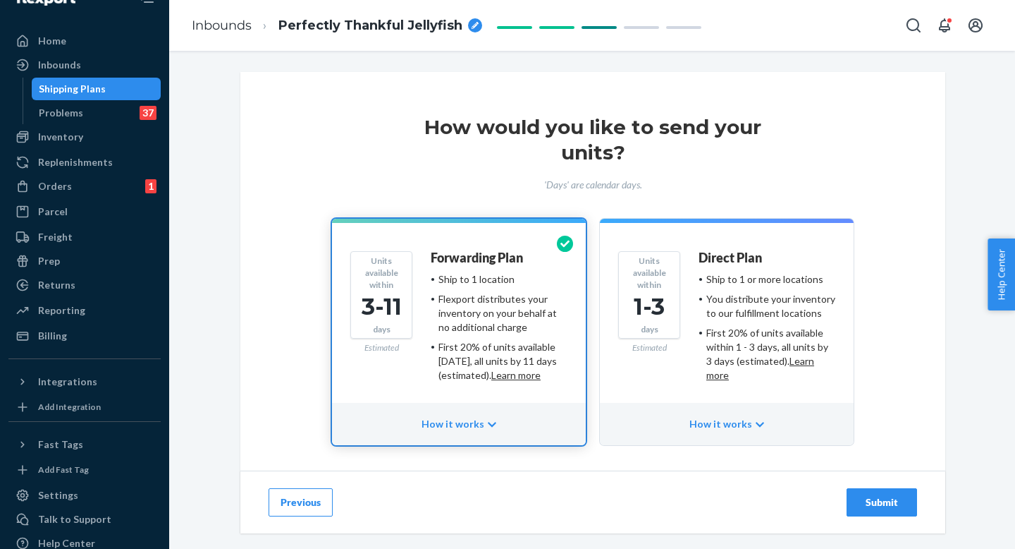
click at [890, 505] on div "Submit" at bounding box center [882, 502] width 47 height 14
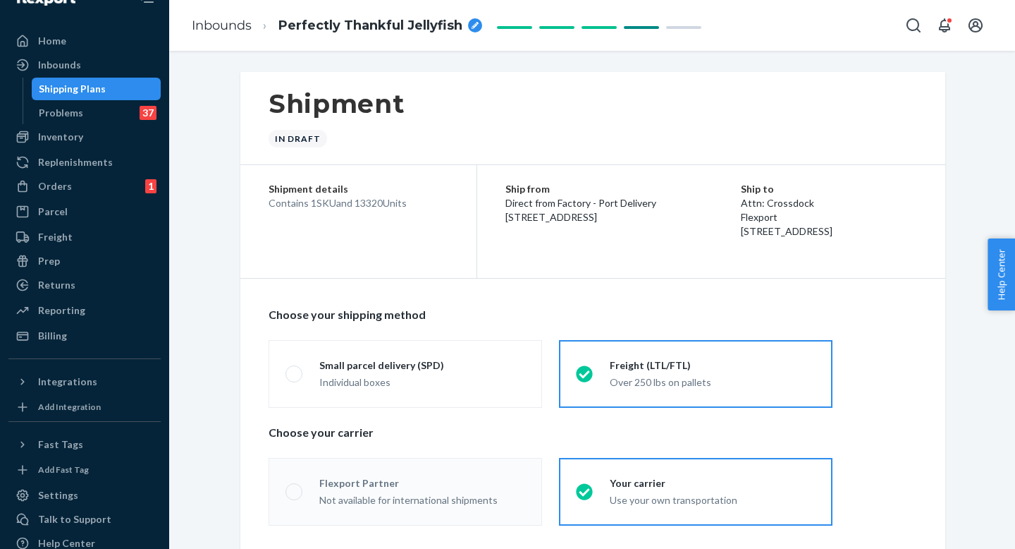
radio input "true"
radio input "false"
radio input "true"
radio input "false"
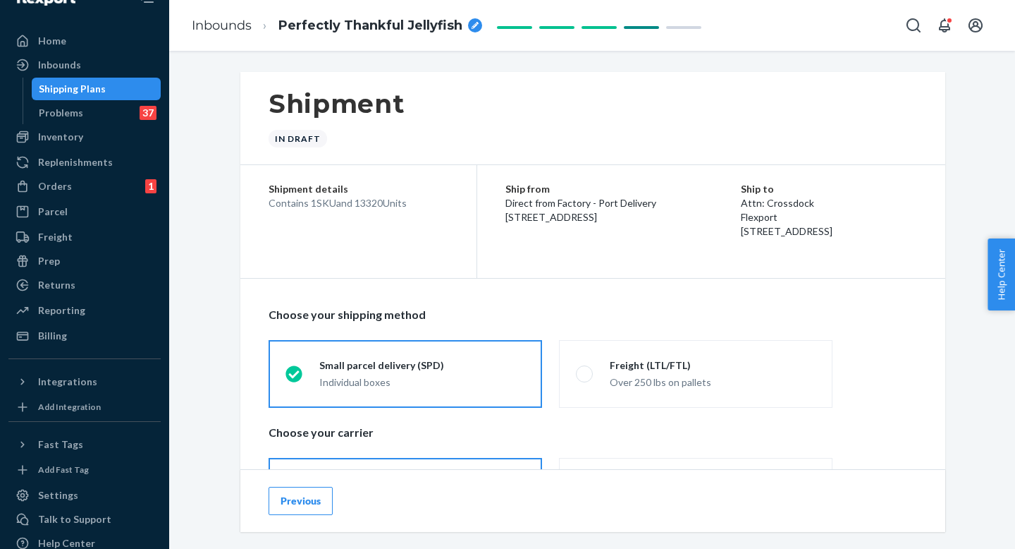
click at [649, 142] on div "Shipment In draft" at bounding box center [592, 118] width 705 height 93
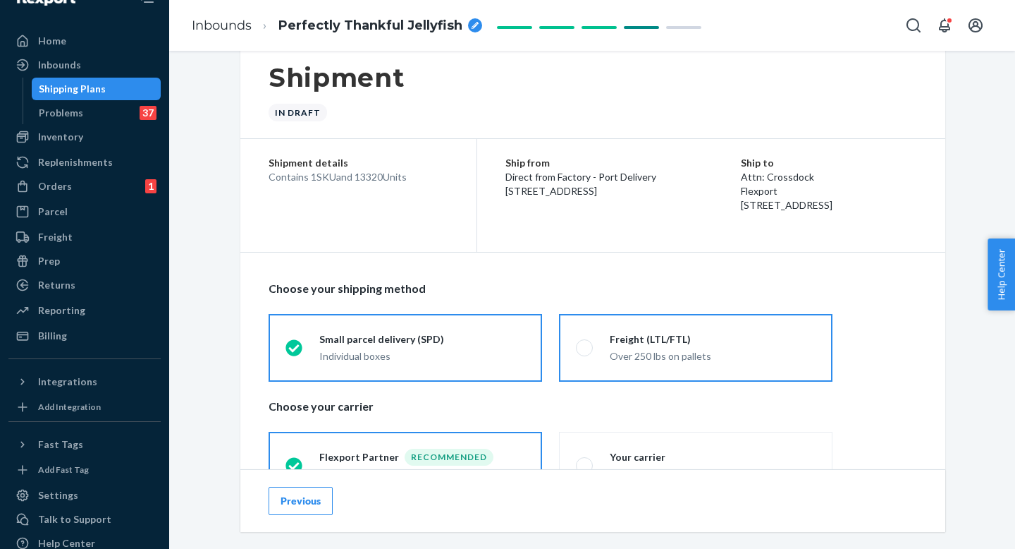
click at [714, 328] on label "Freight (LTL/FTL) Over 250 lbs on pallets" at bounding box center [696, 348] width 274 height 68
click at [585, 343] on input "Freight (LTL/FTL) Over 250 lbs on pallets" at bounding box center [580, 347] width 9 height 9
radio input "true"
radio input "false"
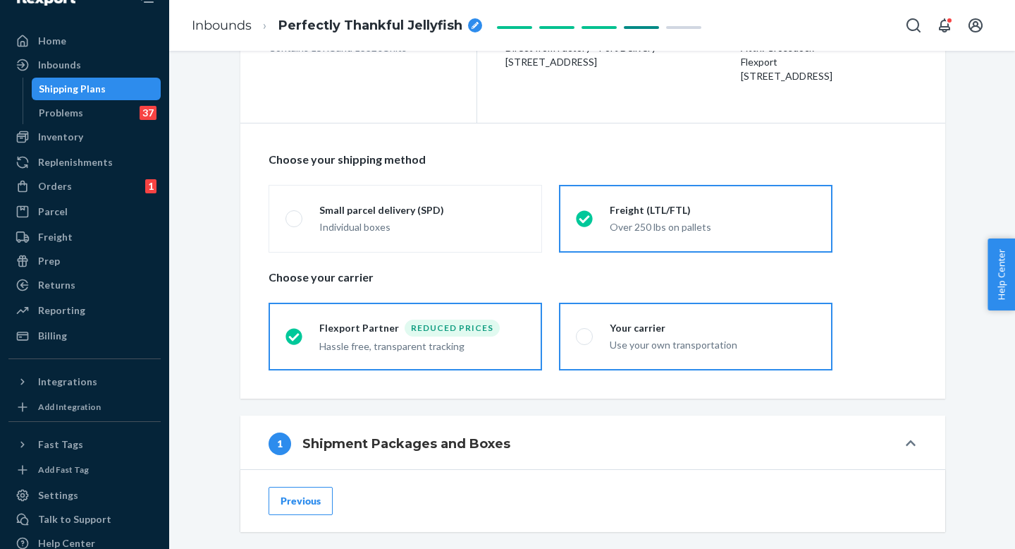
click at [713, 326] on div "Your carrier" at bounding box center [713, 328] width 206 height 14
click at [585, 331] on input "Your carrier Use your own transportation" at bounding box center [580, 335] width 9 height 9
radio input "true"
radio input "false"
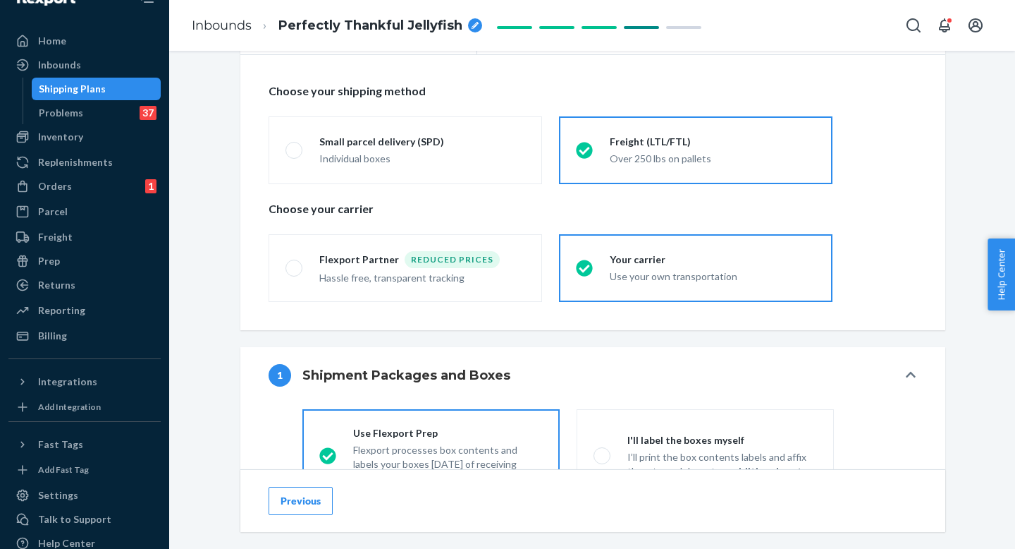
scroll to position [412, 0]
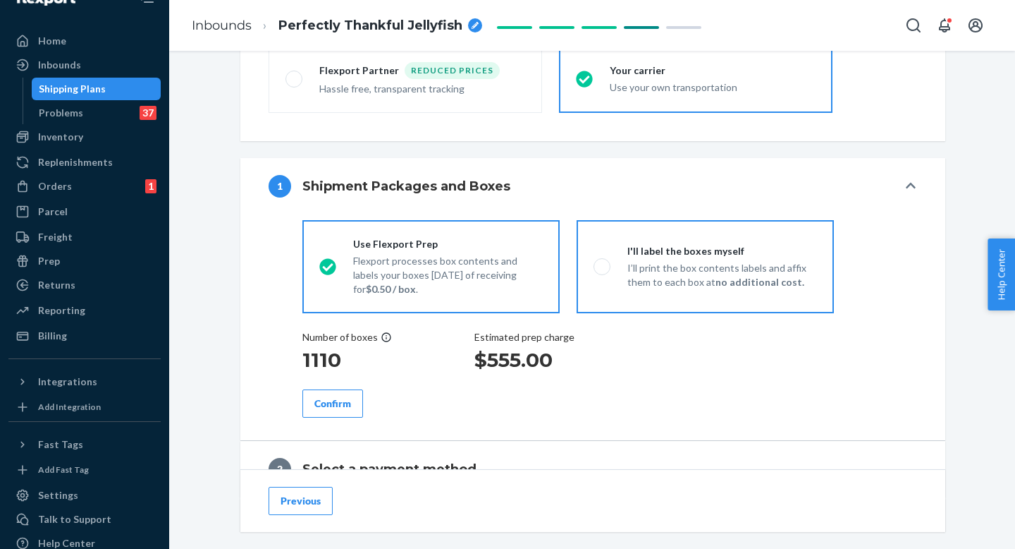
click at [713, 275] on p "I’ll print the box contents labels and affix them to each box at no additional …" at bounding box center [722, 275] width 190 height 28
click at [603, 271] on input "I'll label the boxes myself I’ll print the box contents labels and affix them t…" at bounding box center [598, 266] width 9 height 9
radio input "true"
radio input "false"
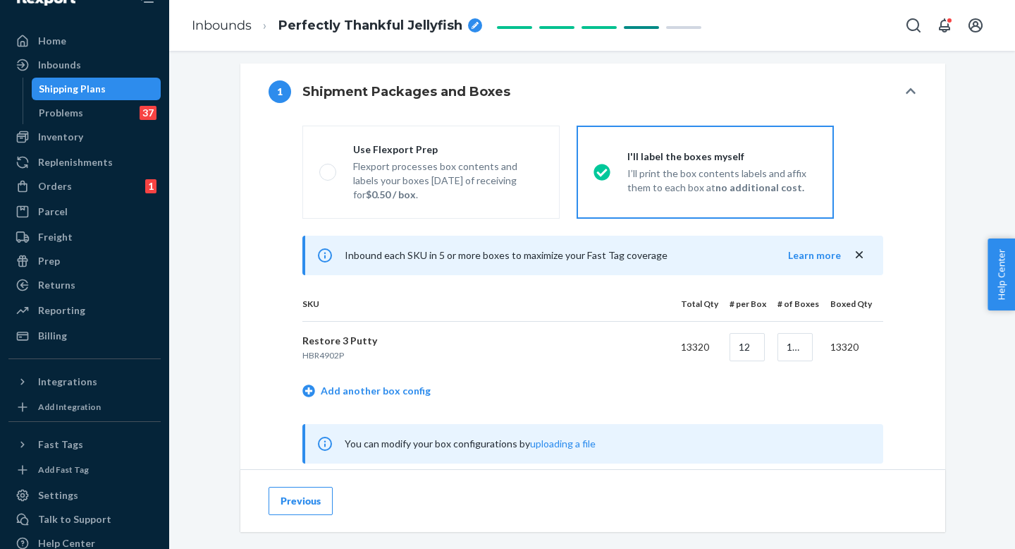
scroll to position [652, 0]
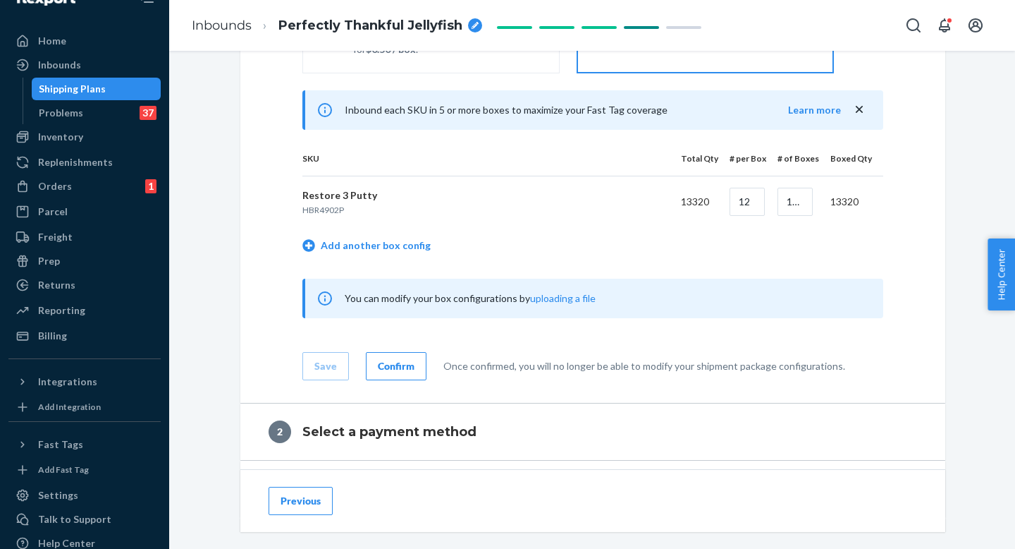
click at [403, 362] on div "Confirm" at bounding box center [396, 366] width 37 height 14
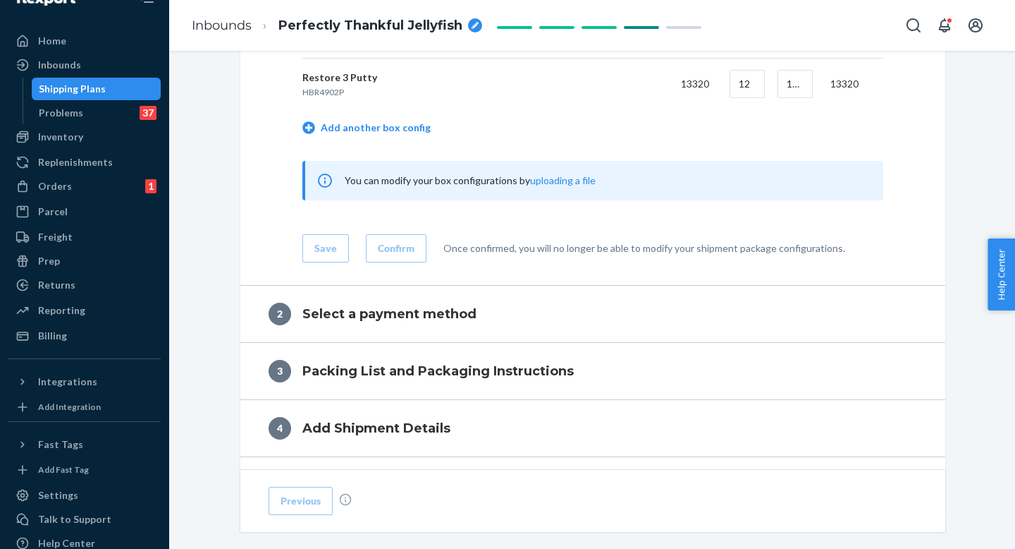
scroll to position [704, 0]
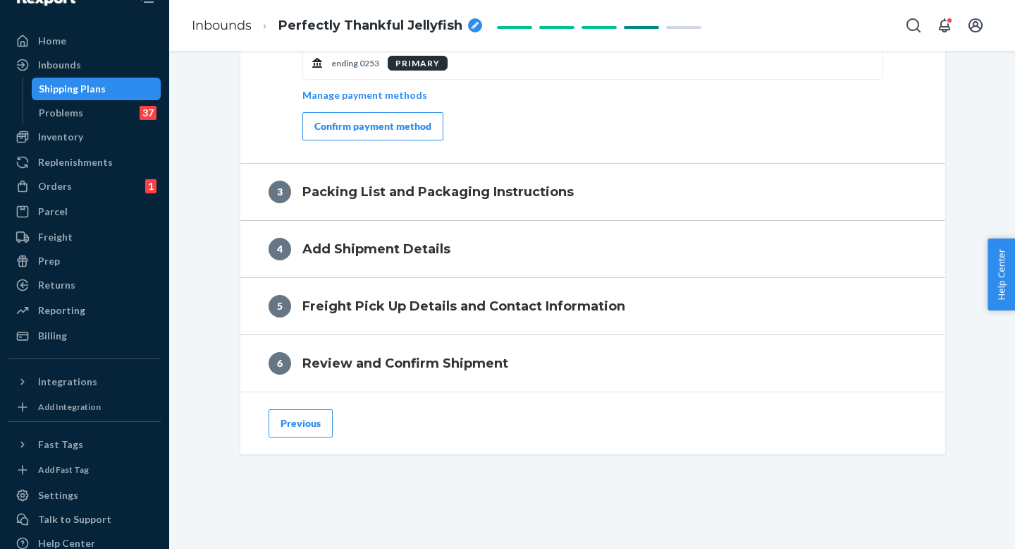
click at [424, 125] on button "Confirm payment method" at bounding box center [372, 126] width 141 height 28
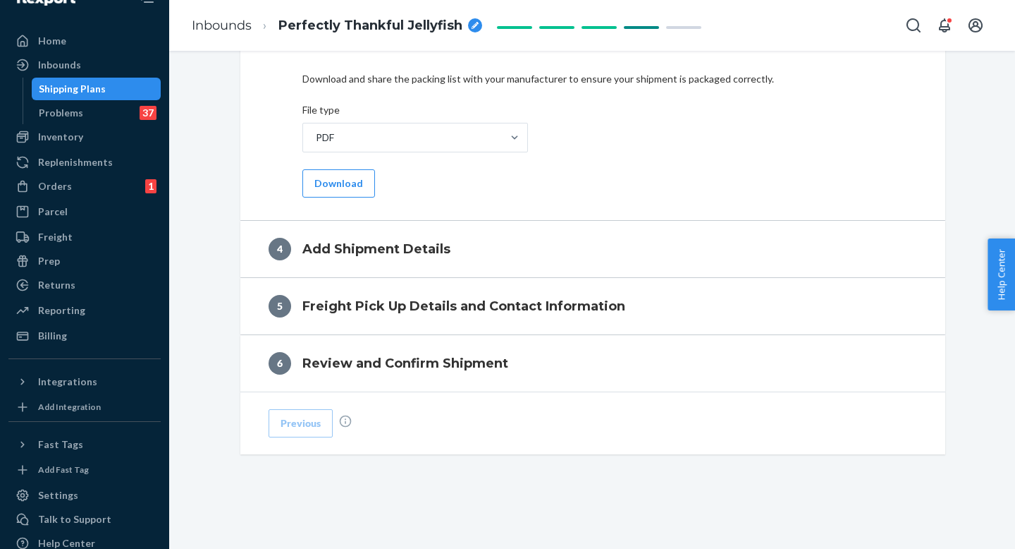
scroll to position [675, 0]
click at [331, 186] on button "Download" at bounding box center [338, 183] width 73 height 28
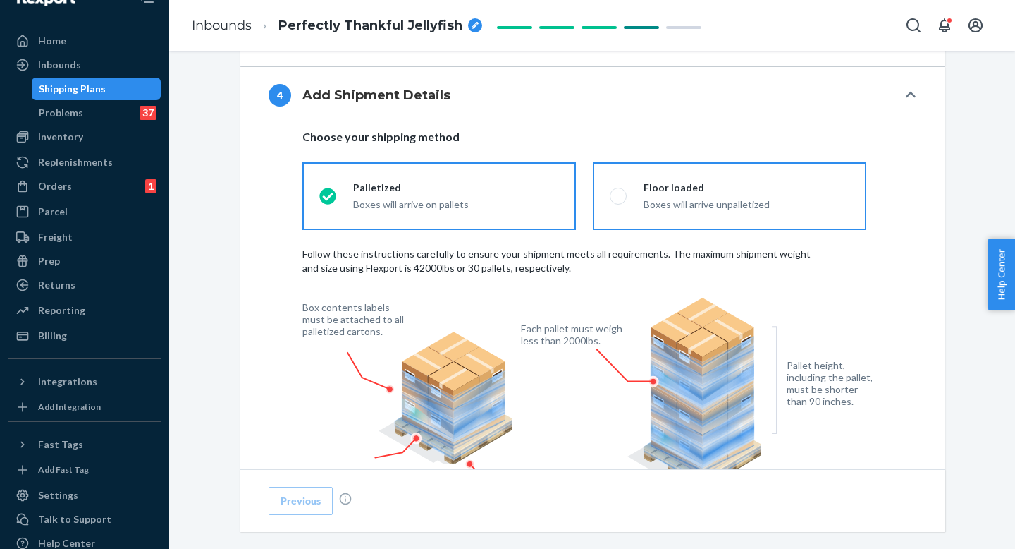
click at [616, 188] on label "Floor loaded Boxes will arrive unpalletized" at bounding box center [730, 196] width 274 height 68
click at [616, 191] on input "Floor loaded Boxes will arrive unpalletized" at bounding box center [614, 195] width 9 height 9
radio input "true"
radio input "false"
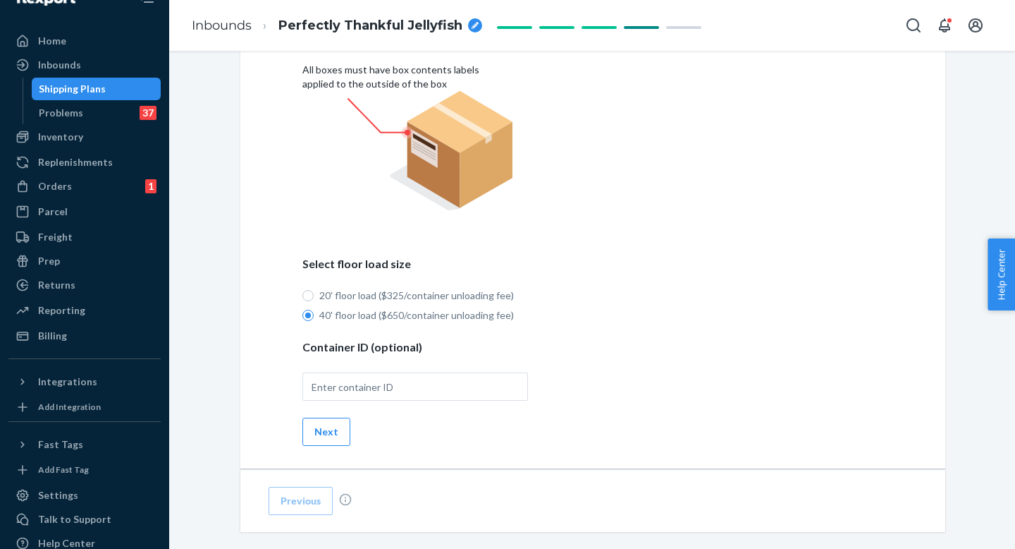
scroll to position [1003, 0]
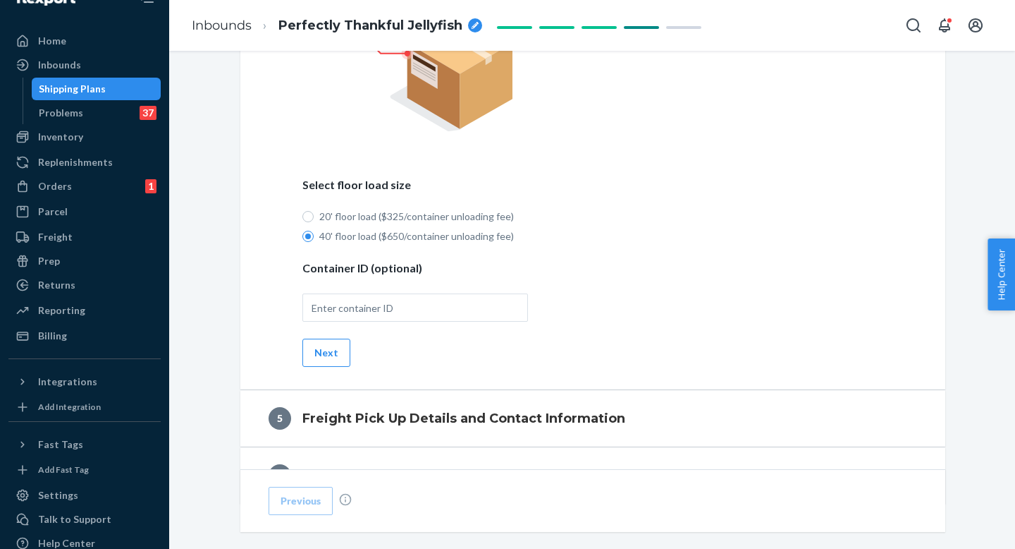
click at [329, 346] on button "Next" at bounding box center [326, 352] width 48 height 28
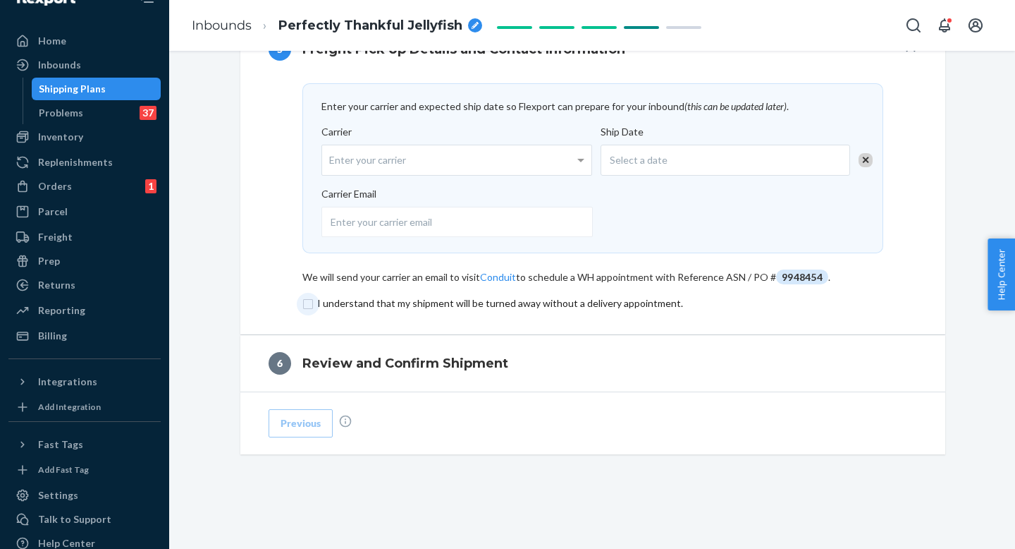
click at [338, 305] on input "checkbox" at bounding box center [592, 303] width 581 height 17
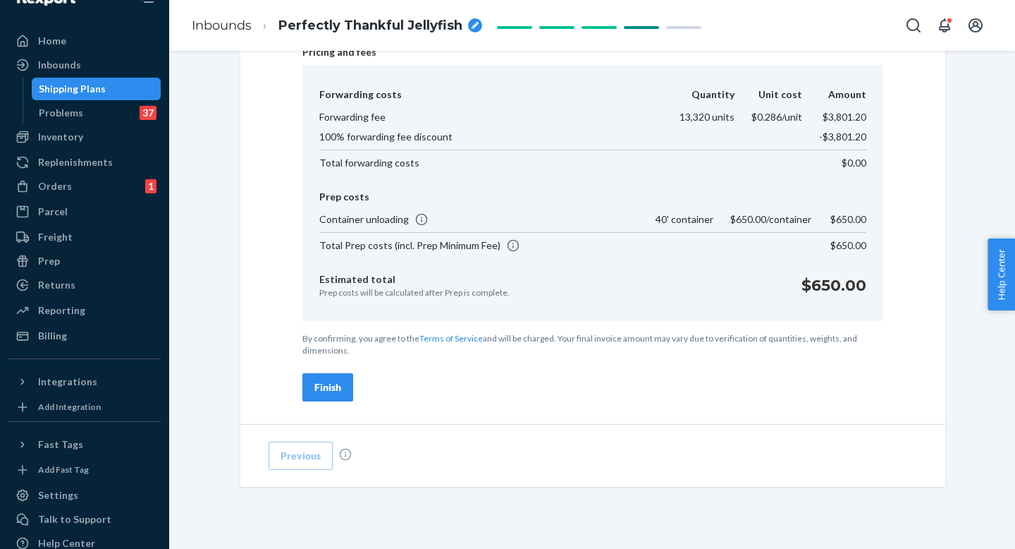
scroll to position [796, 0]
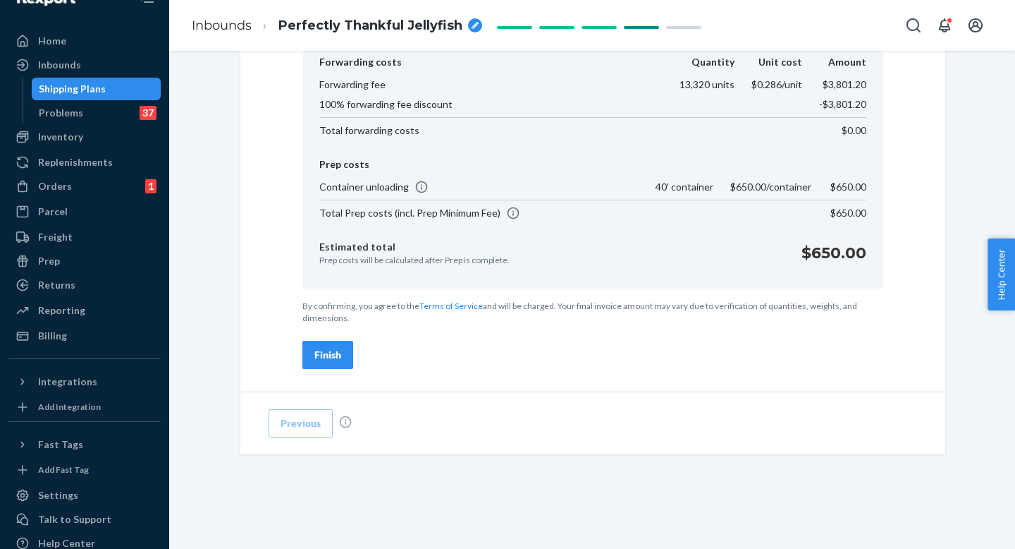
click at [317, 366] on button "Finish" at bounding box center [327, 355] width 51 height 28
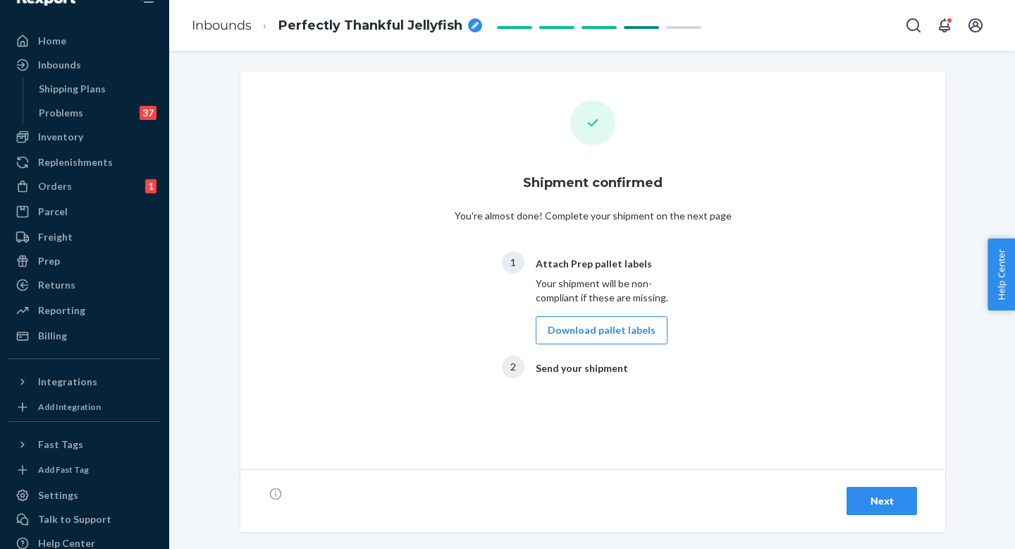
click at [864, 514] on button "Next" at bounding box center [882, 500] width 71 height 28
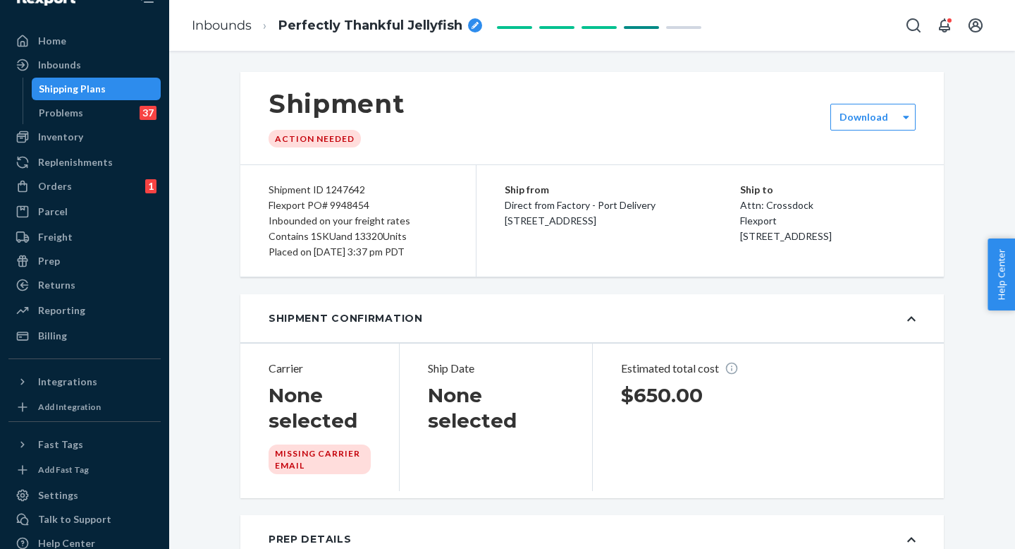
click at [355, 205] on div "Flexport PO# 9948454" at bounding box center [358, 205] width 179 height 16
click at [356, 205] on div "Flexport PO# 9948454" at bounding box center [358, 205] width 179 height 16
copy div "9948454"
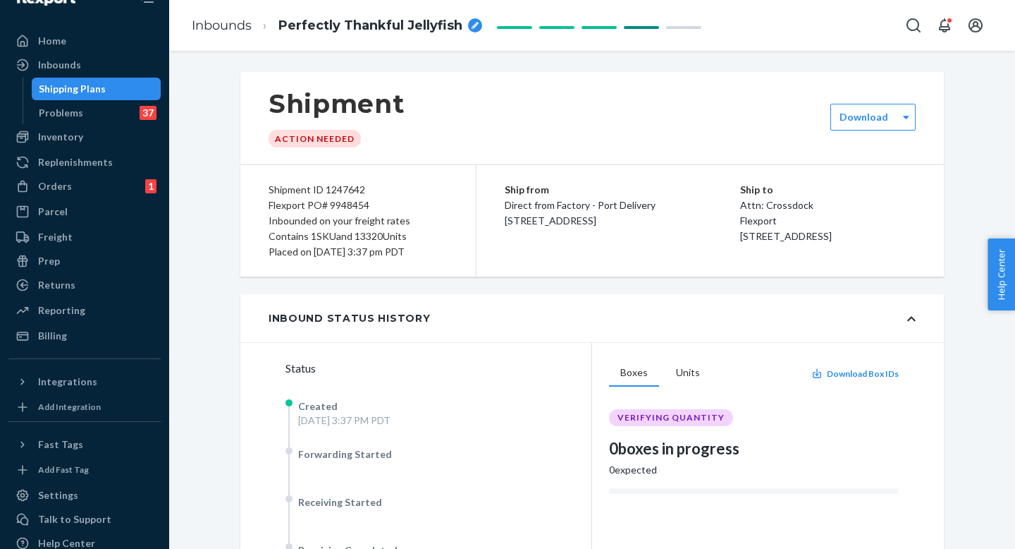
click at [458, 26] on span "Perfectly Thankful Jellyfish" at bounding box center [370, 26] width 184 height 18
click at [281, 25] on input "Perfectly Thankful Jellyfish" at bounding box center [348, 25] width 141 height 23
type input "LVRTT22-R3PY-Perfectly Thankful Jellyfish"
click at [740, 202] on p "Attn: Crossdock" at bounding box center [828, 205] width 176 height 16
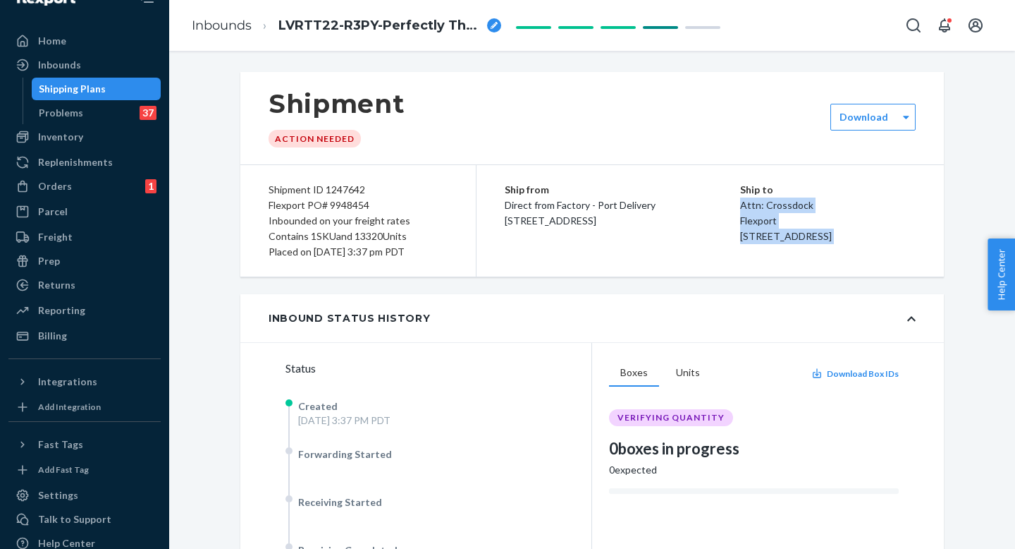
drag, startPoint x: 738, startPoint y: 202, endPoint x: 841, endPoint y: 255, distance: 115.7
click at [841, 244] on div "Ship to Attn: Crossdock Flexport [STREET_ADDRESS]" at bounding box center [828, 213] width 176 height 62
copy div "Attn: Crossdock Flexport [STREET_ADDRESS]"
click at [859, 122] on label "Download" at bounding box center [864, 117] width 49 height 14
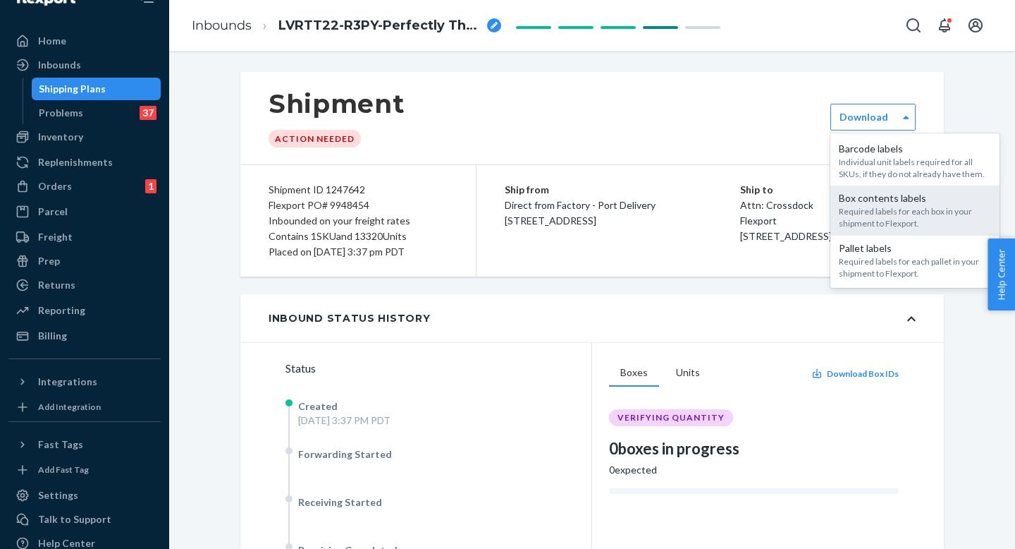
click at [882, 207] on div "Required labels for each box in your shipment to Flexport." at bounding box center [915, 217] width 152 height 24
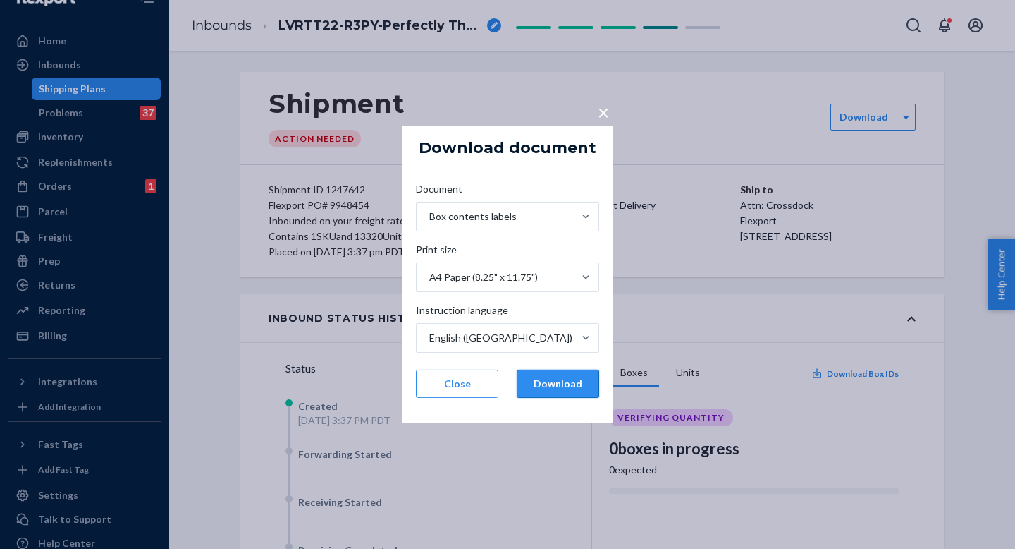
click at [555, 380] on button "Download" at bounding box center [558, 383] width 82 height 28
